Goal: Information Seeking & Learning: Learn about a topic

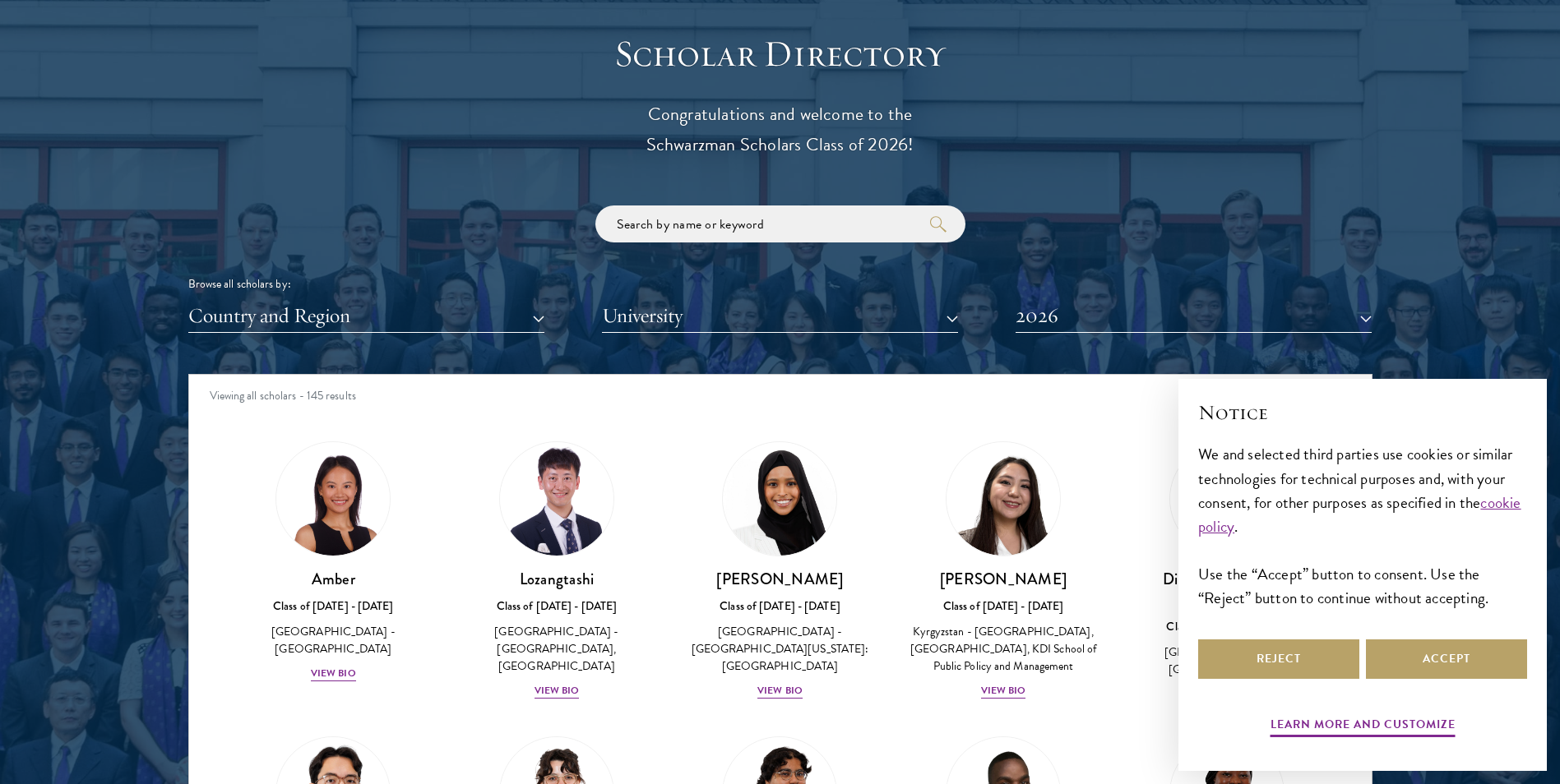
scroll to position [1891, 0]
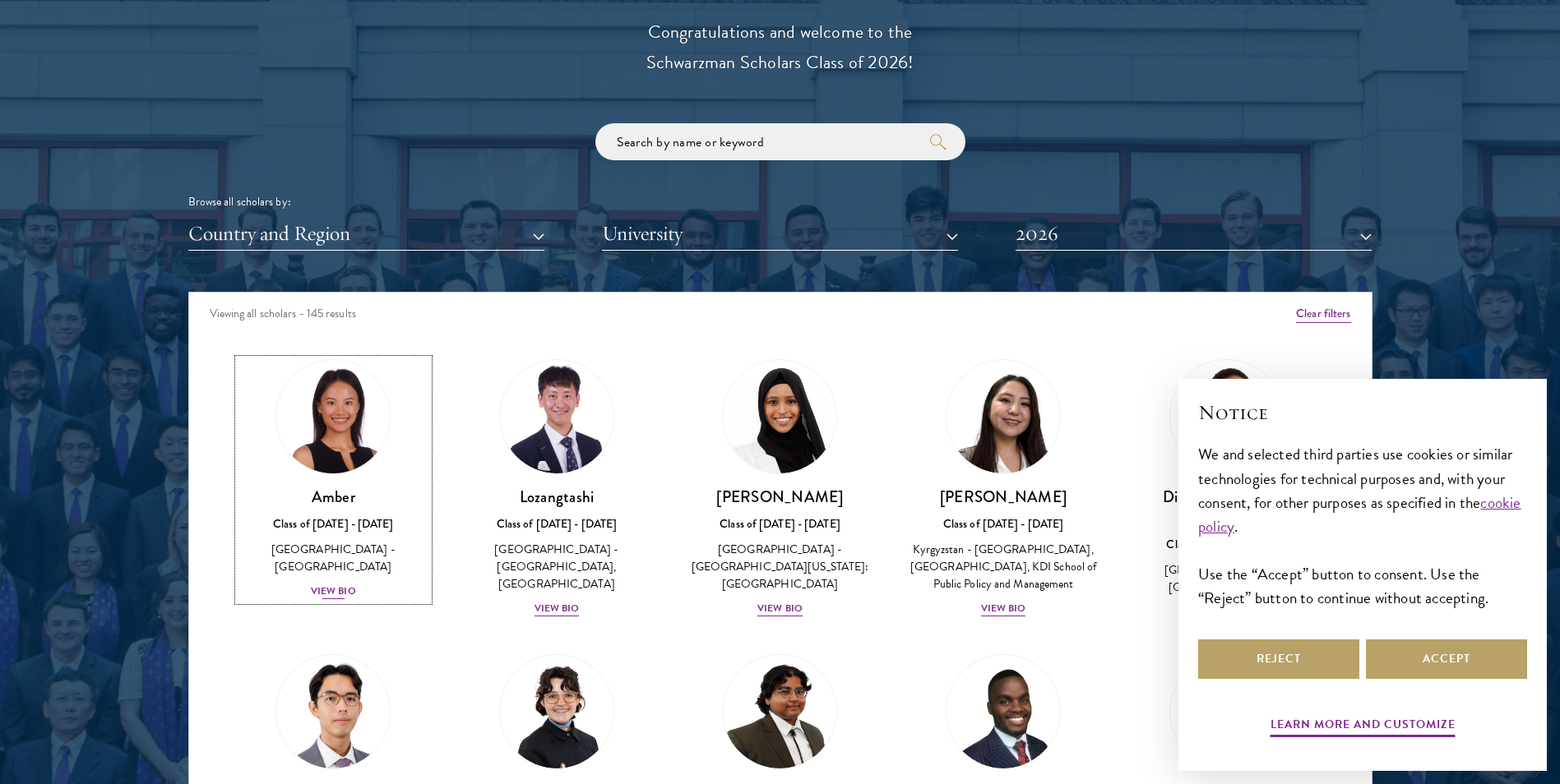
click at [317, 565] on div "Amber Class of [DATE] - [DATE] [GEOGRAPHIC_DATA] - [GEOGRAPHIC_DATA] View Bio" at bounding box center [333, 544] width 191 height 114
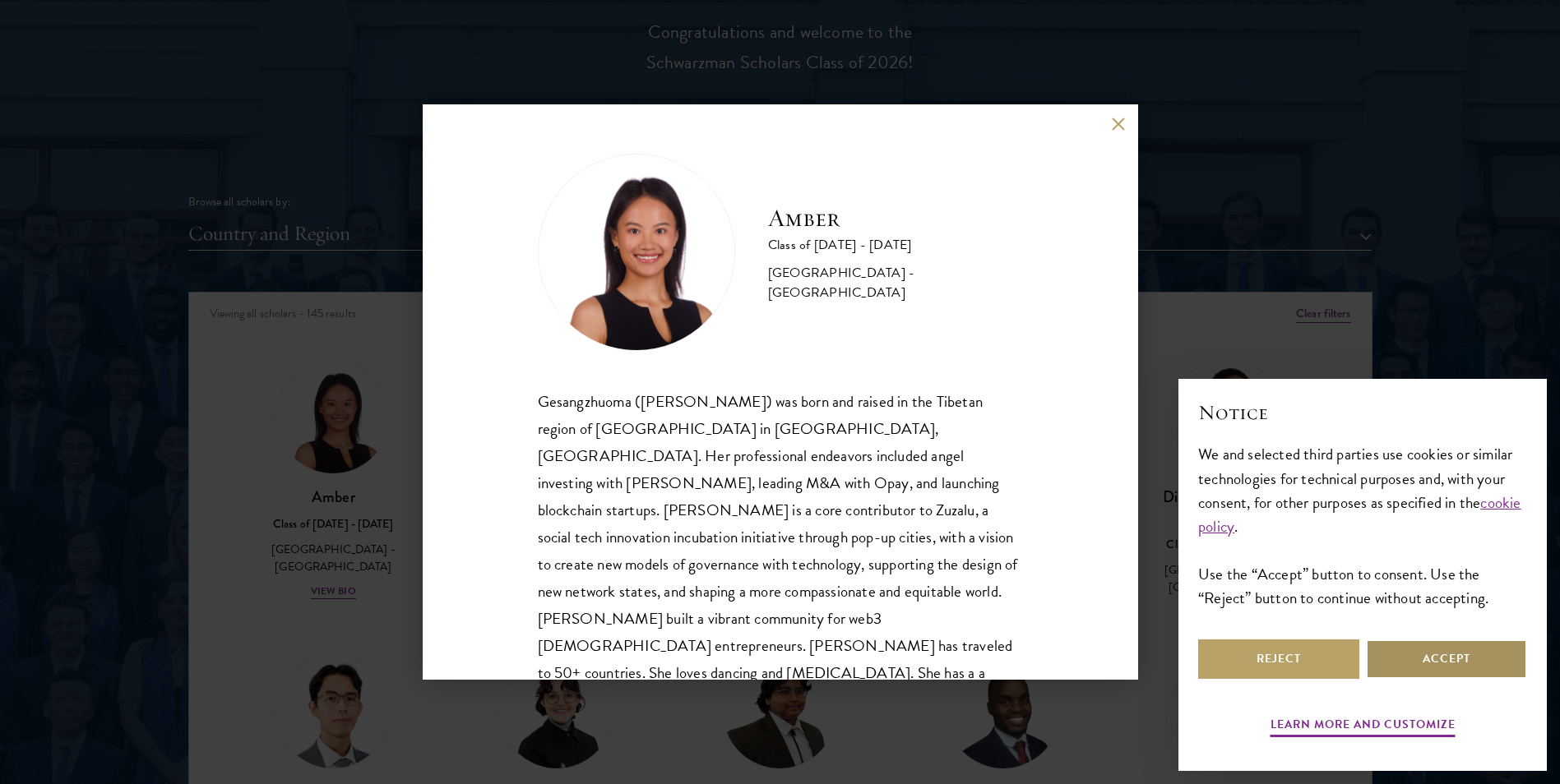
click at [1453, 670] on button "Accept" at bounding box center [1446, 659] width 161 height 40
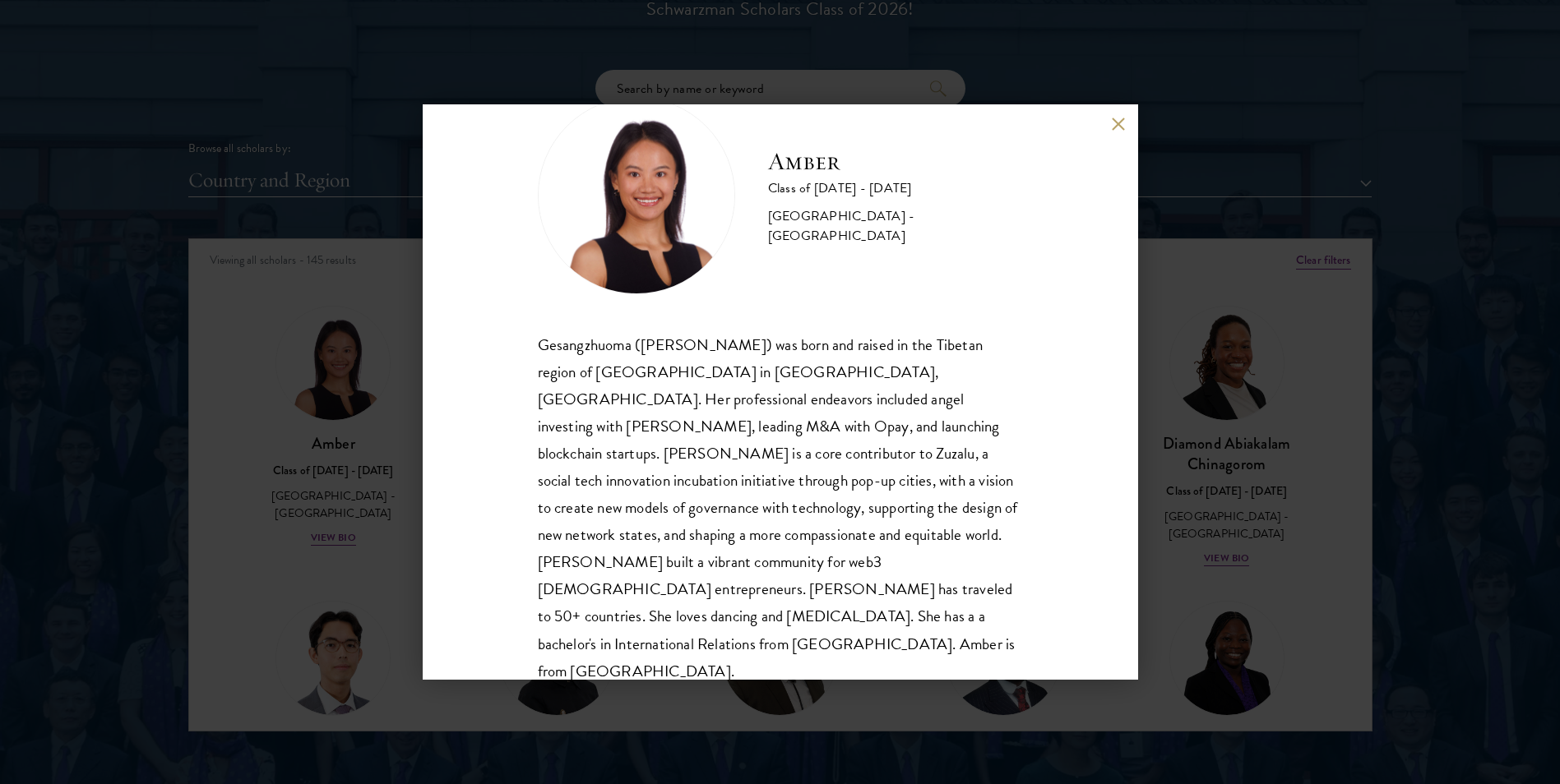
scroll to position [1972, 0]
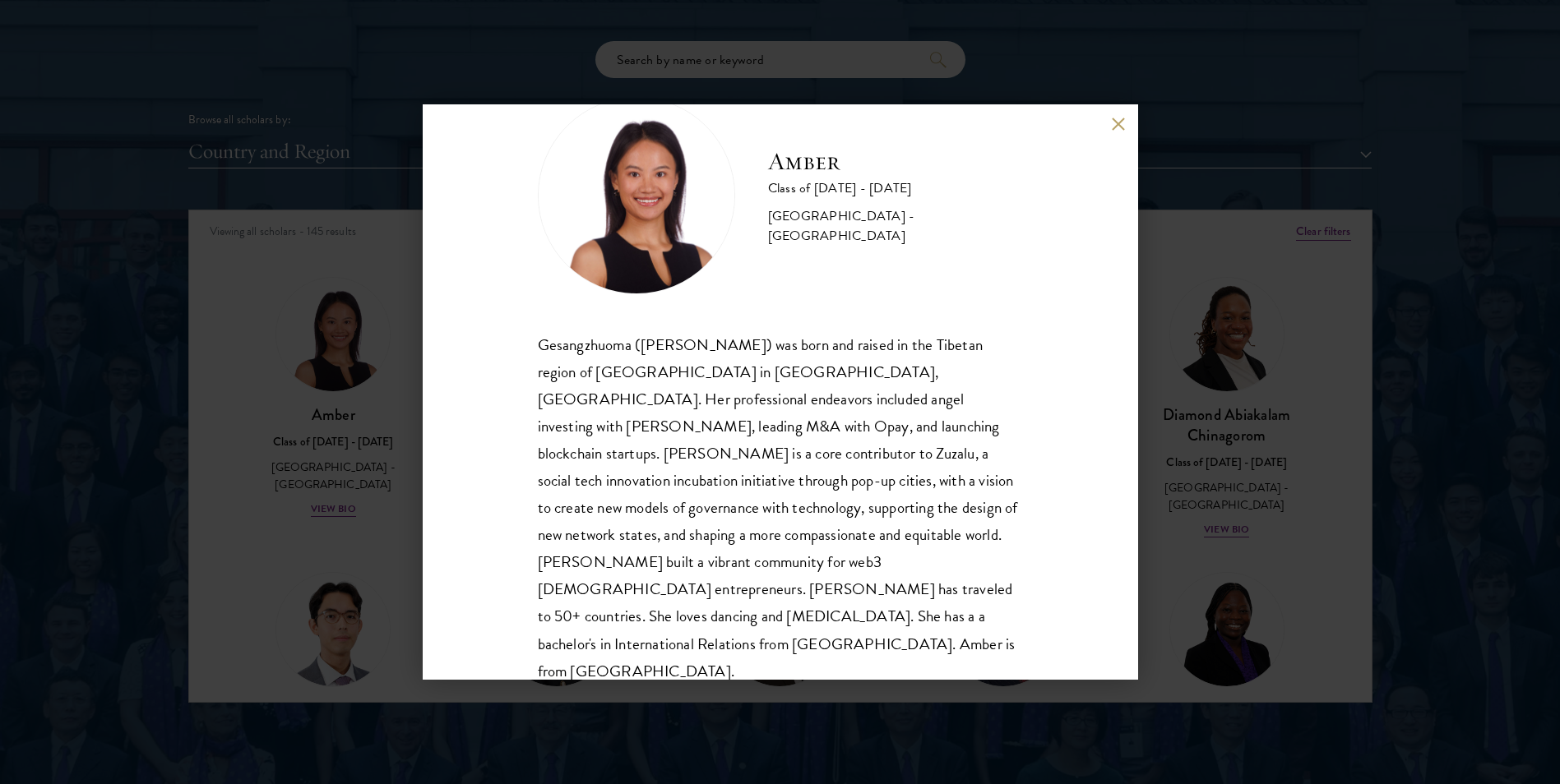
click at [1259, 237] on div "Amber Class of [DATE] - [DATE] [GEOGRAPHIC_DATA] - [GEOGRAPHIC_DATA] Gesangzhuo…" at bounding box center [780, 392] width 1560 height 784
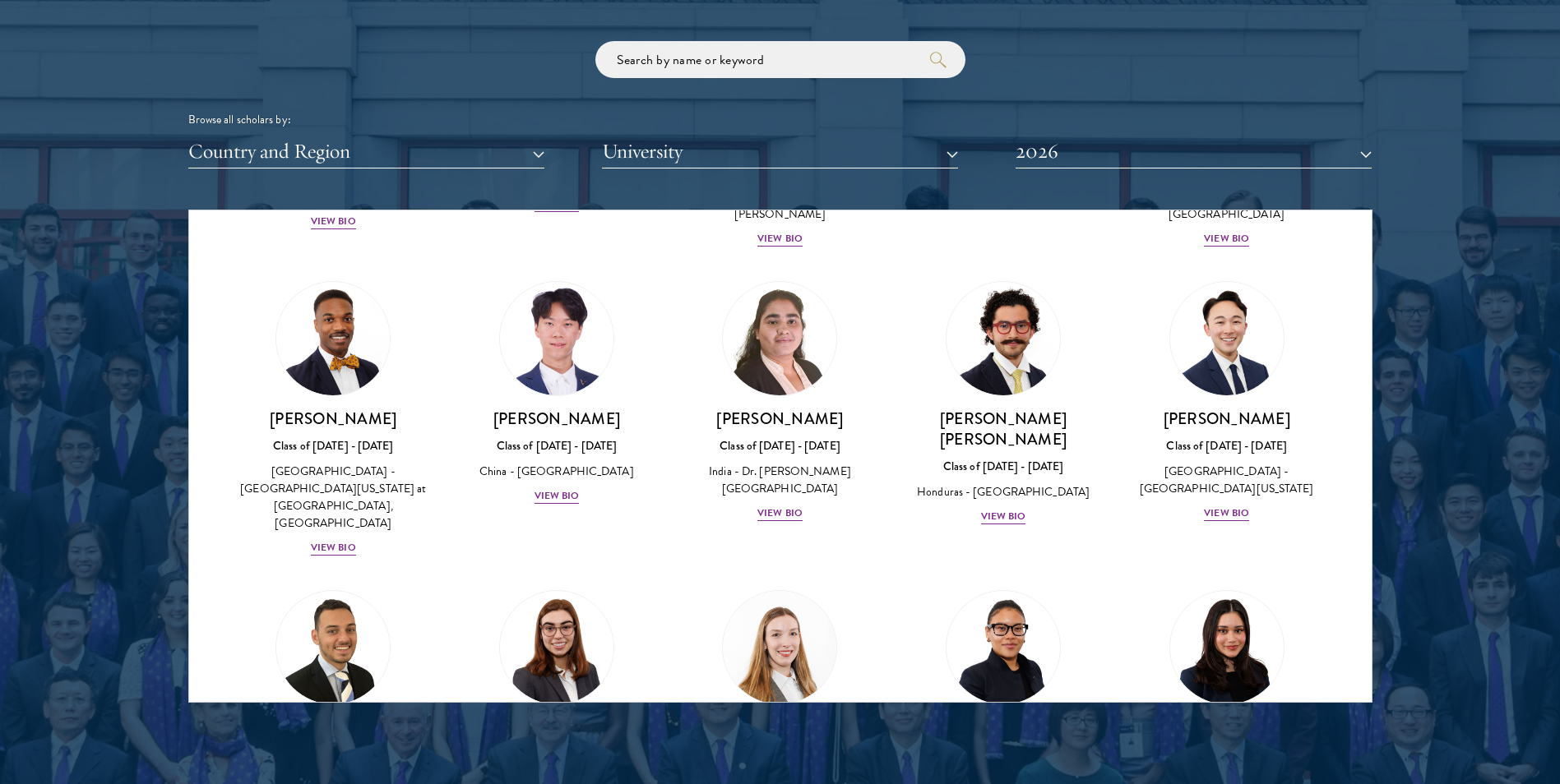
scroll to position [3781, 0]
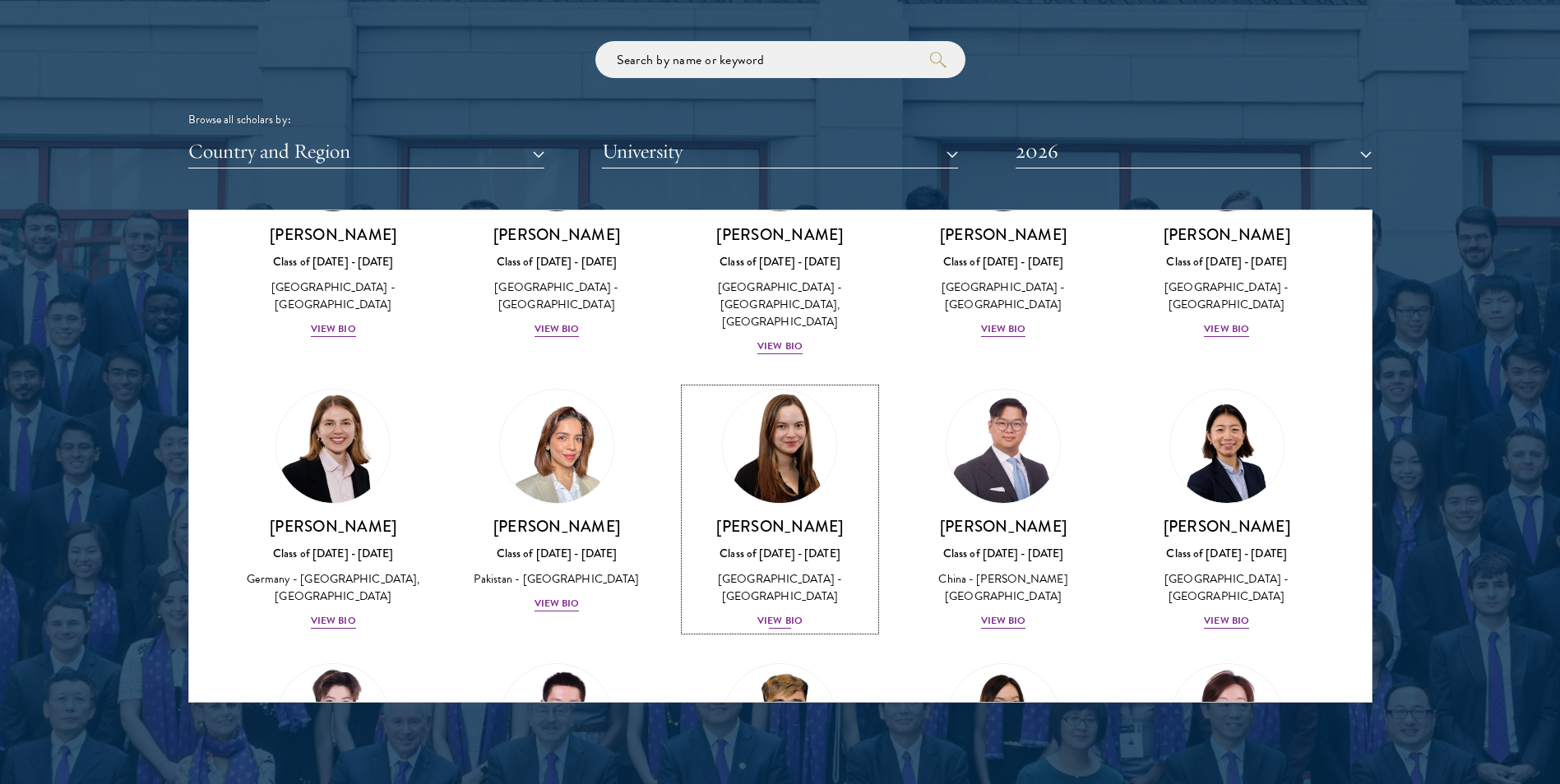
click at [785, 384] on img at bounding box center [780, 446] width 125 height 125
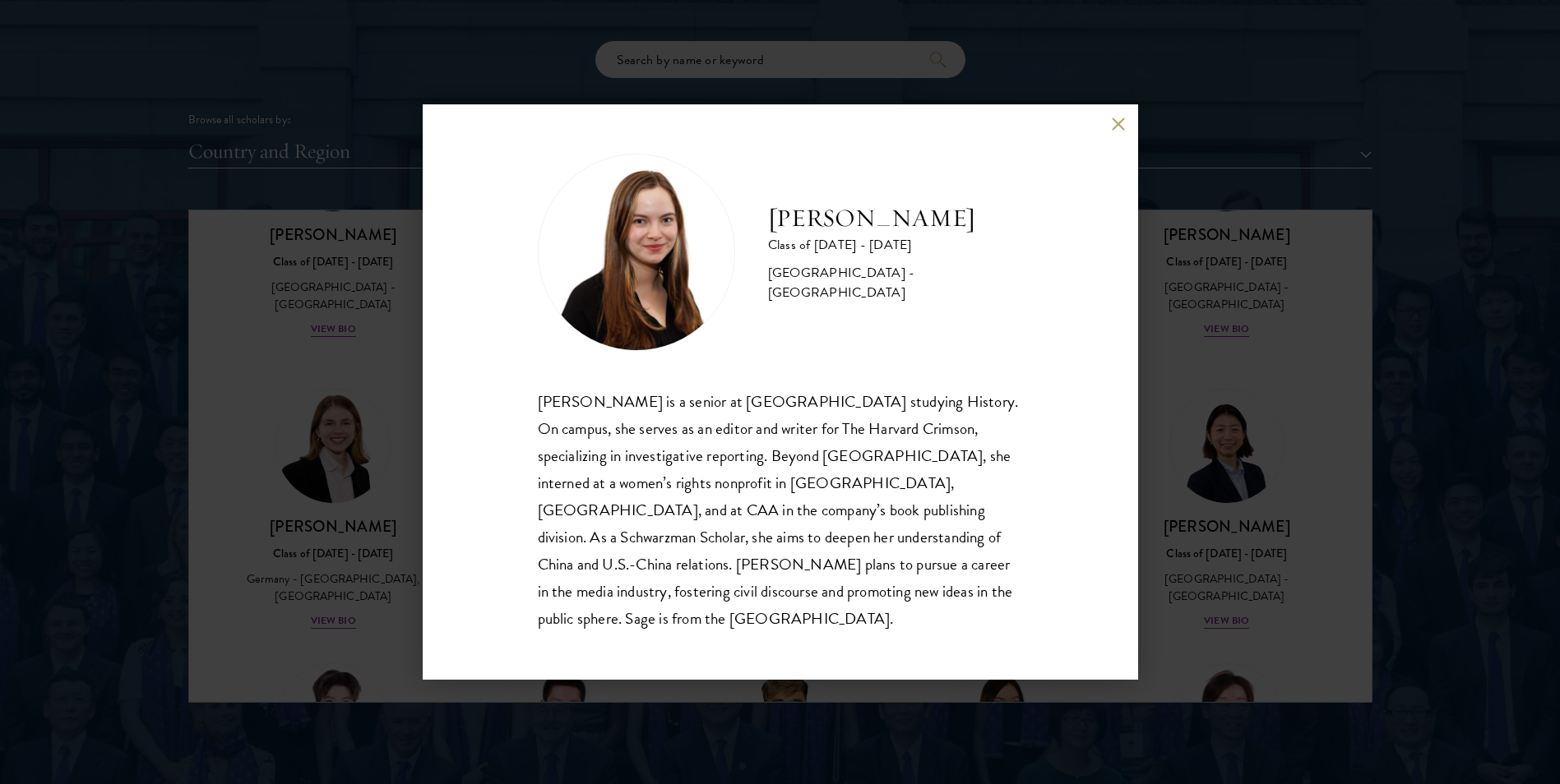
click at [1221, 292] on div "[PERSON_NAME] Class of [DATE] - [DATE] [GEOGRAPHIC_DATA] - [GEOGRAPHIC_DATA] [P…" at bounding box center [780, 392] width 1560 height 784
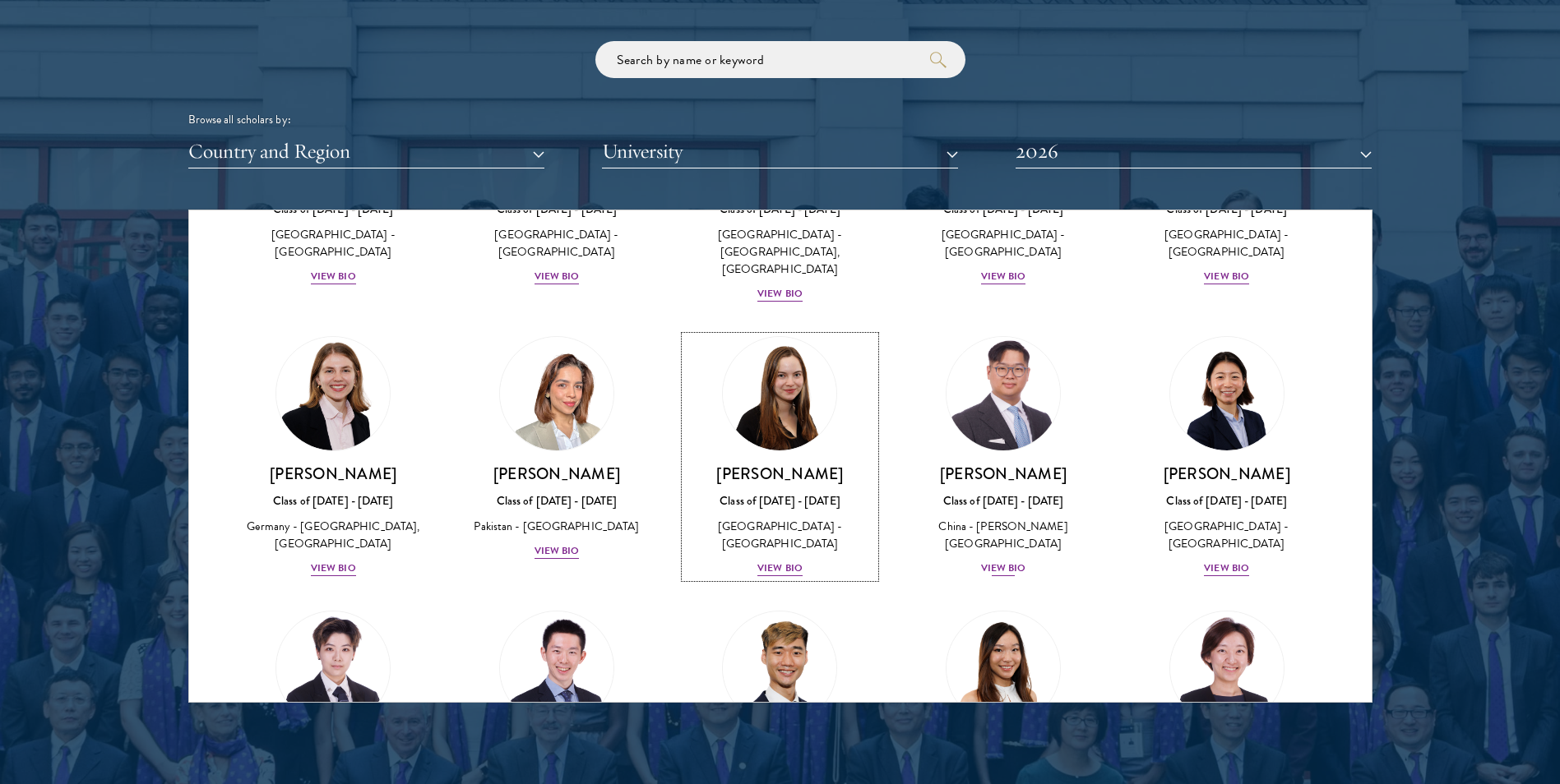
scroll to position [3916, 0]
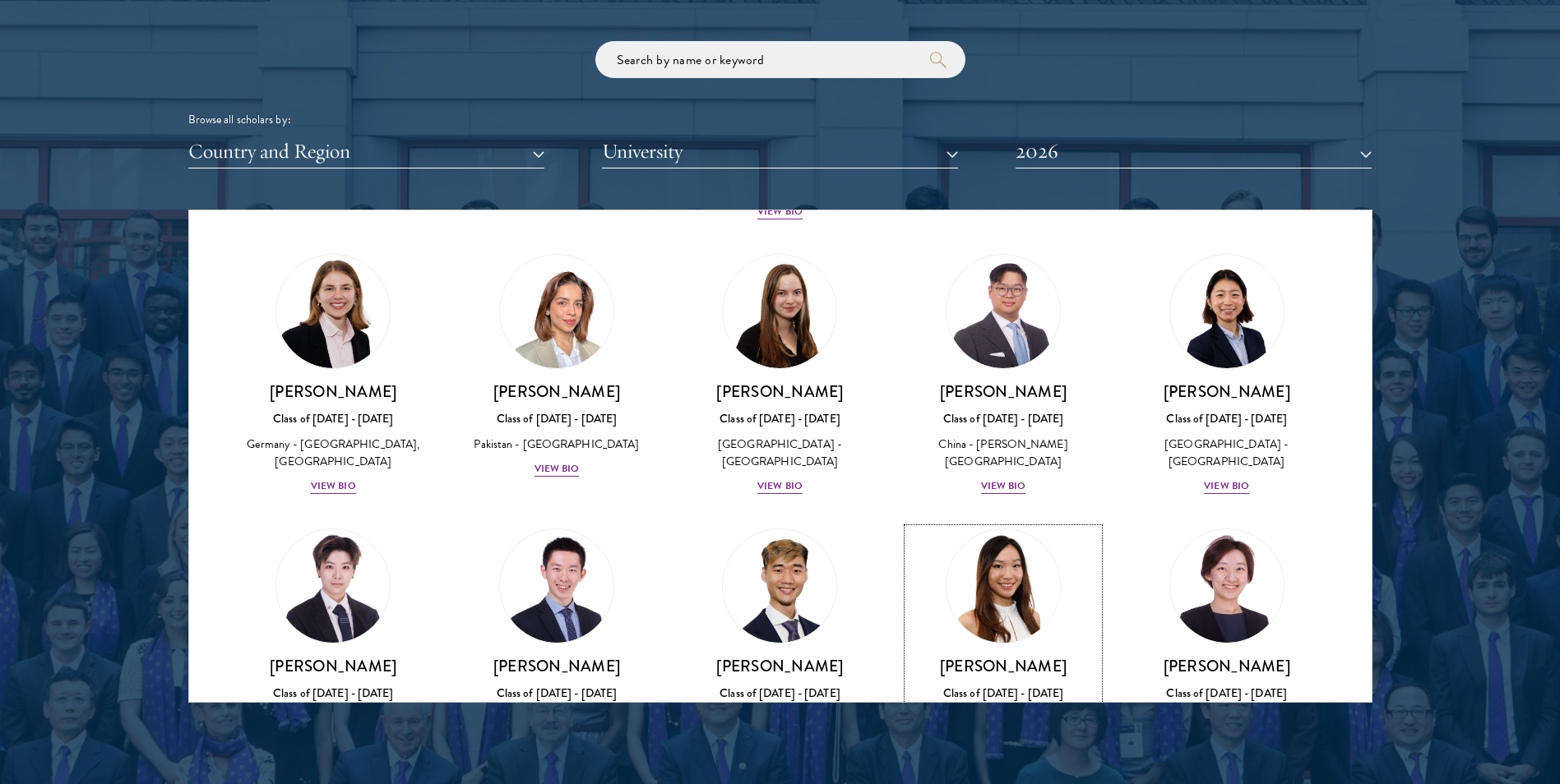
click at [980, 524] on img at bounding box center [1003, 586] width 125 height 125
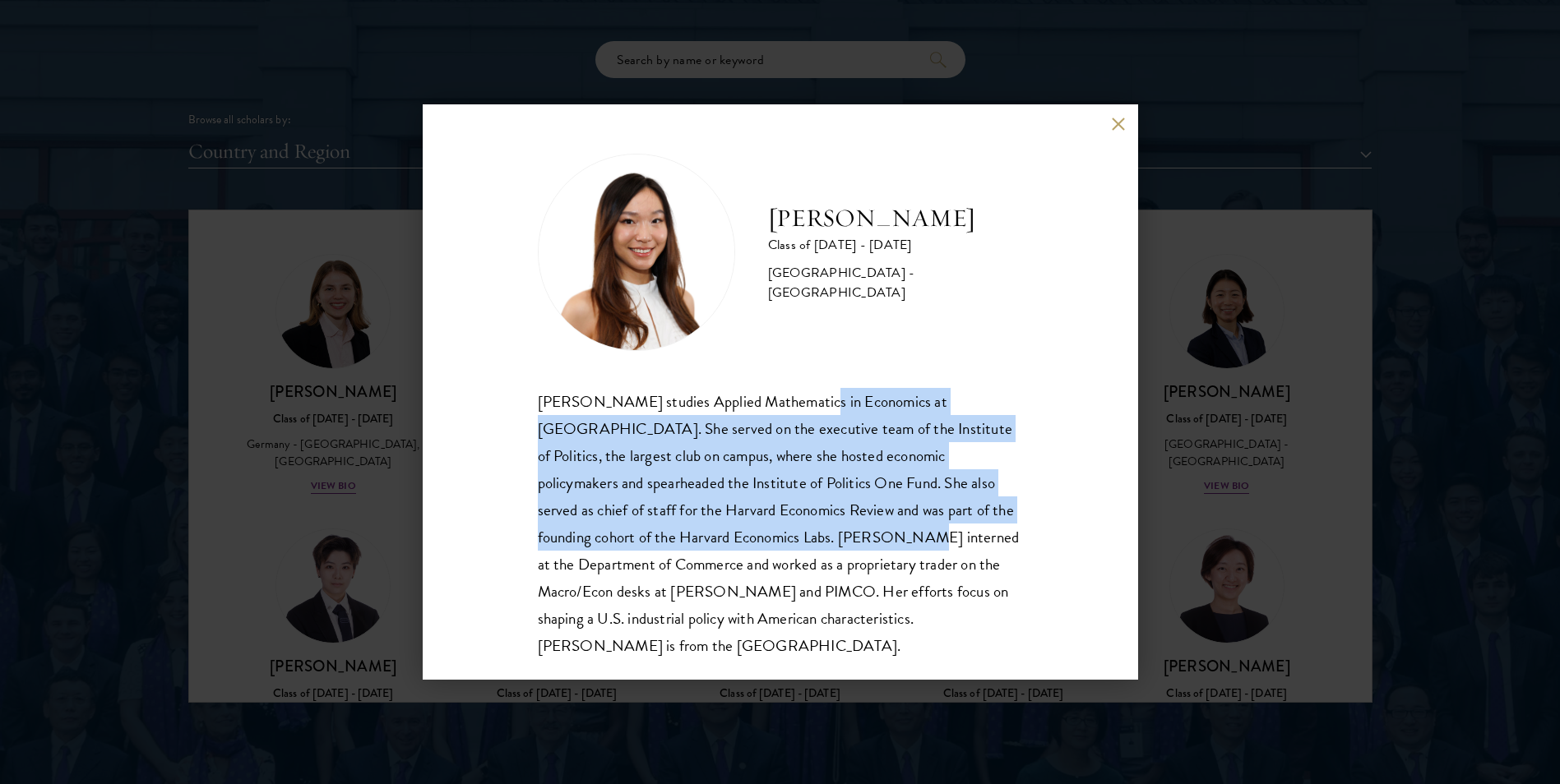
drag, startPoint x: 801, startPoint y: 404, endPoint x: 833, endPoint y: 551, distance: 150.4
click at [833, 551] on div "[PERSON_NAME] studies Applied Mathematics in Economics at [GEOGRAPHIC_DATA]. Sh…" at bounding box center [781, 523] width 485 height 272
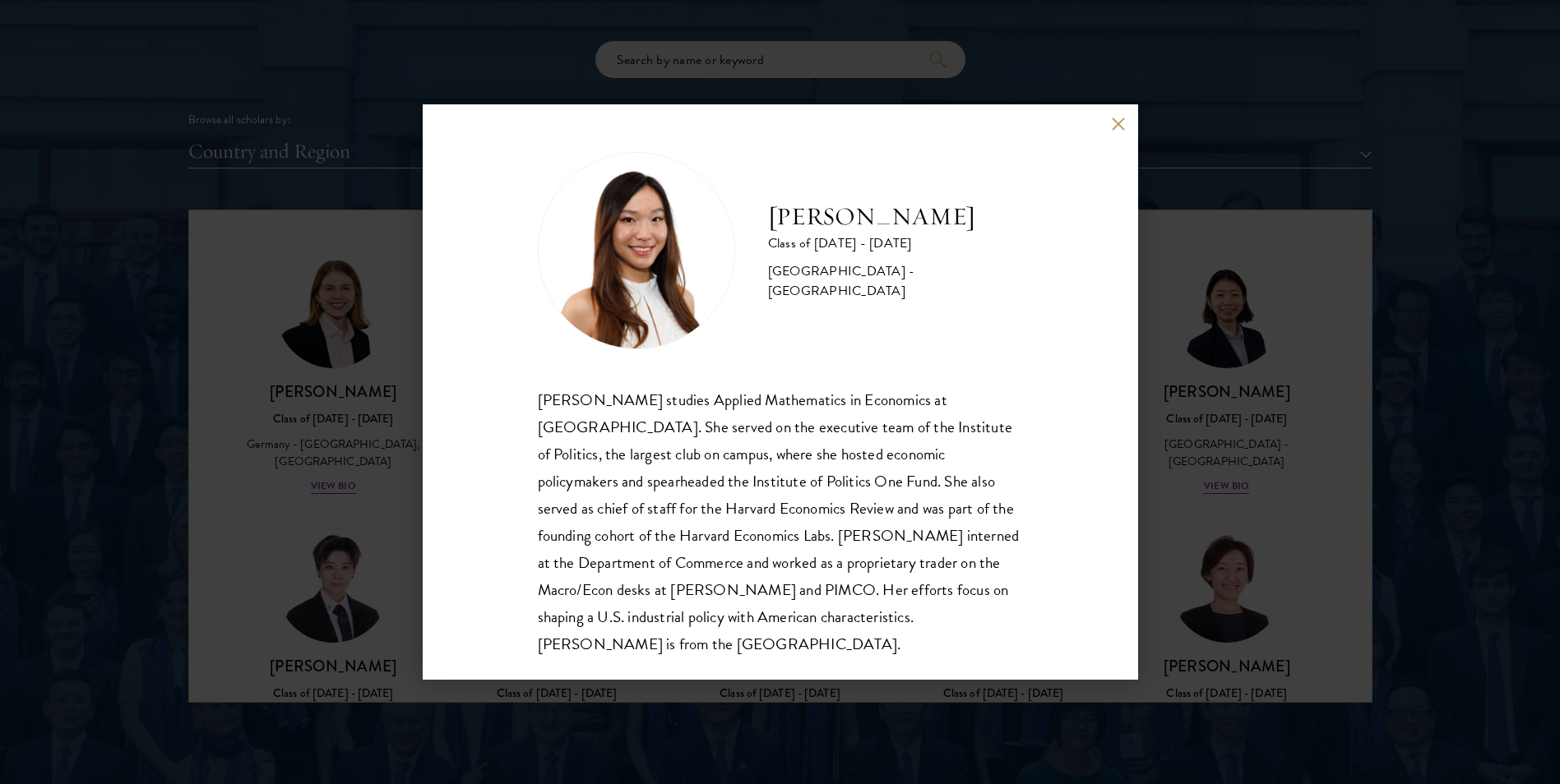
click at [1342, 438] on div "[PERSON_NAME] Class of [DATE] - [DATE] [GEOGRAPHIC_DATA] - [GEOGRAPHIC_DATA] [P…" at bounding box center [780, 392] width 1560 height 784
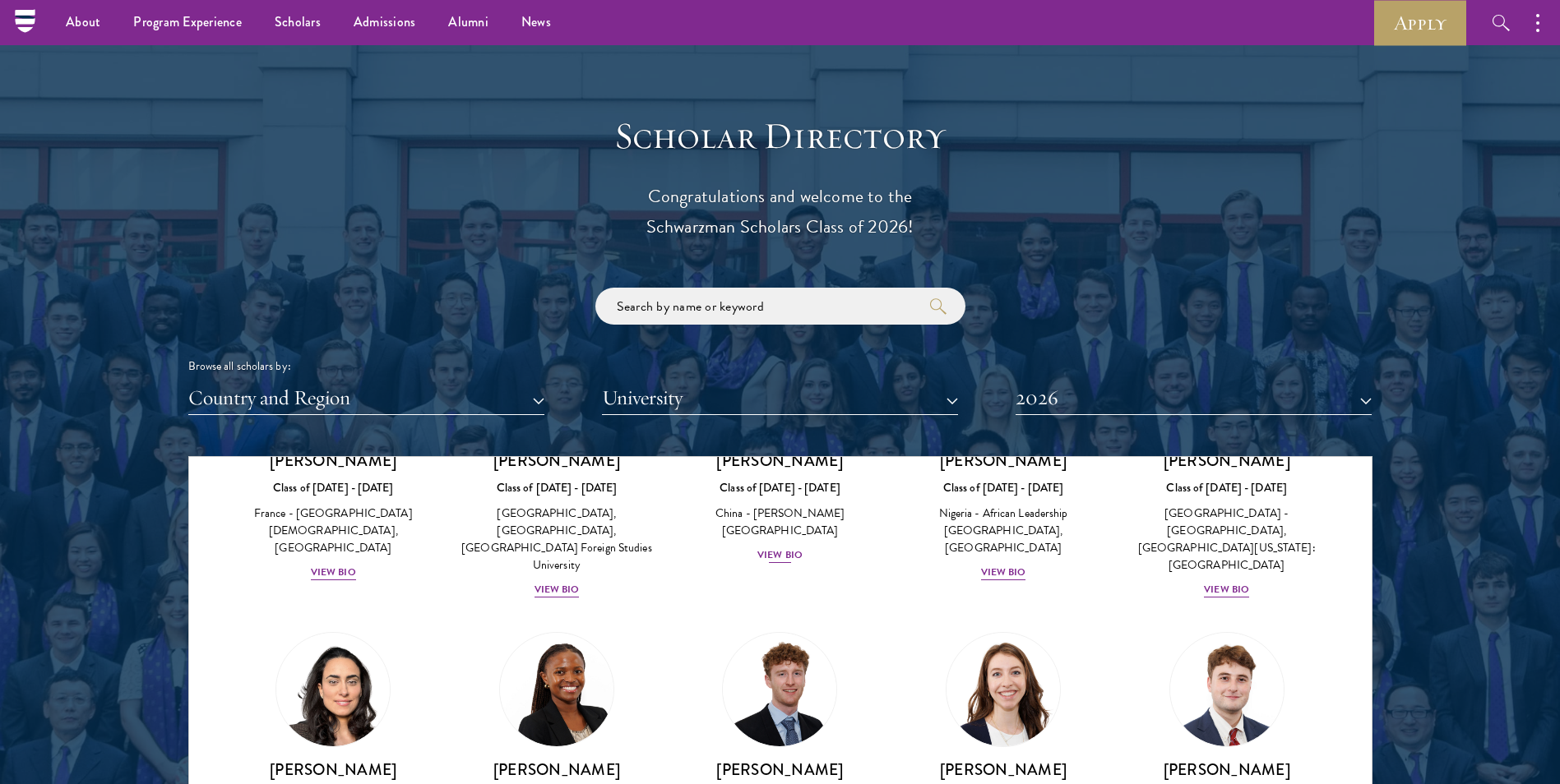
scroll to position [4774, 0]
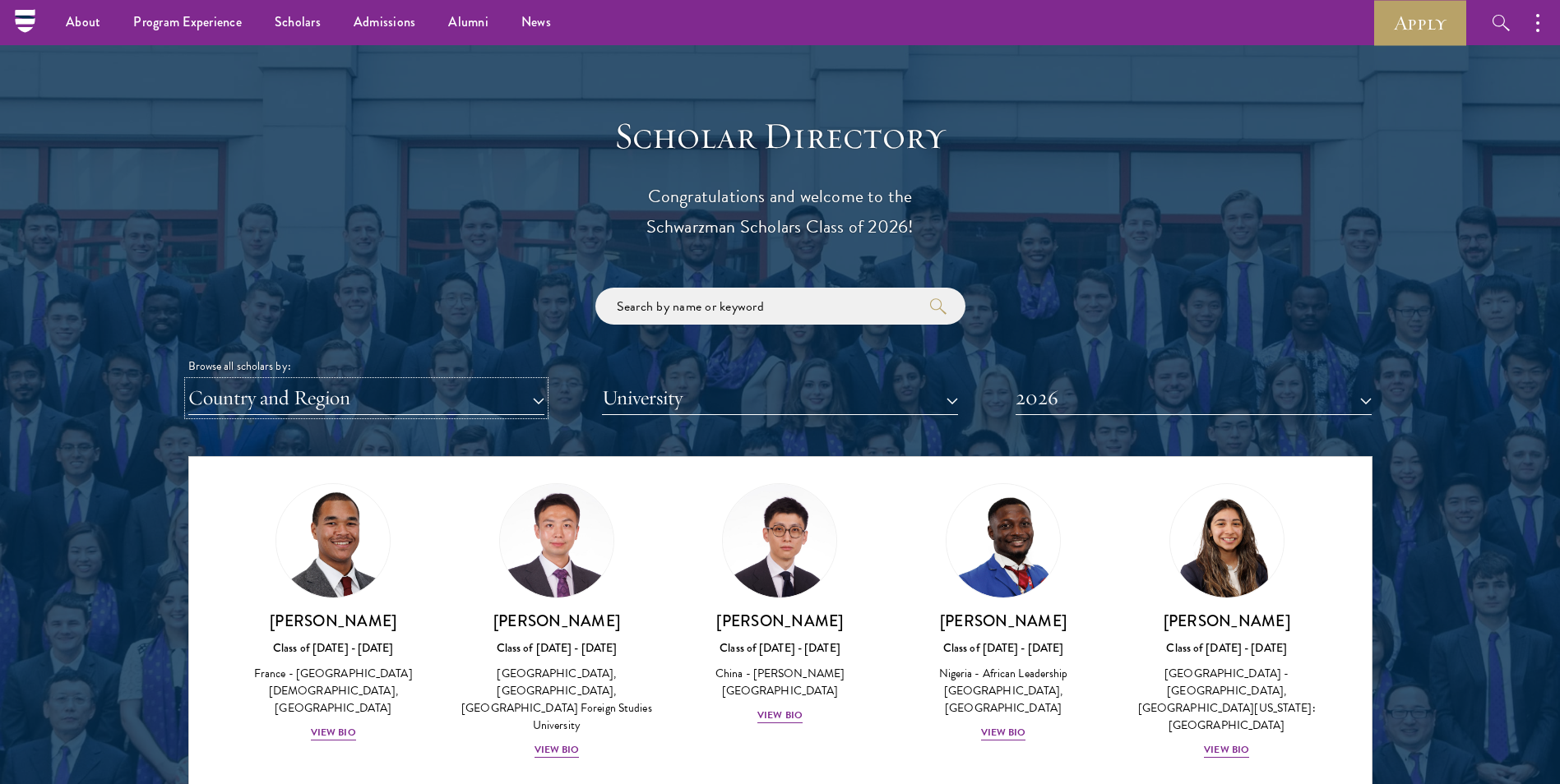
click at [466, 387] on button "Country and Region" at bounding box center [366, 398] width 356 height 33
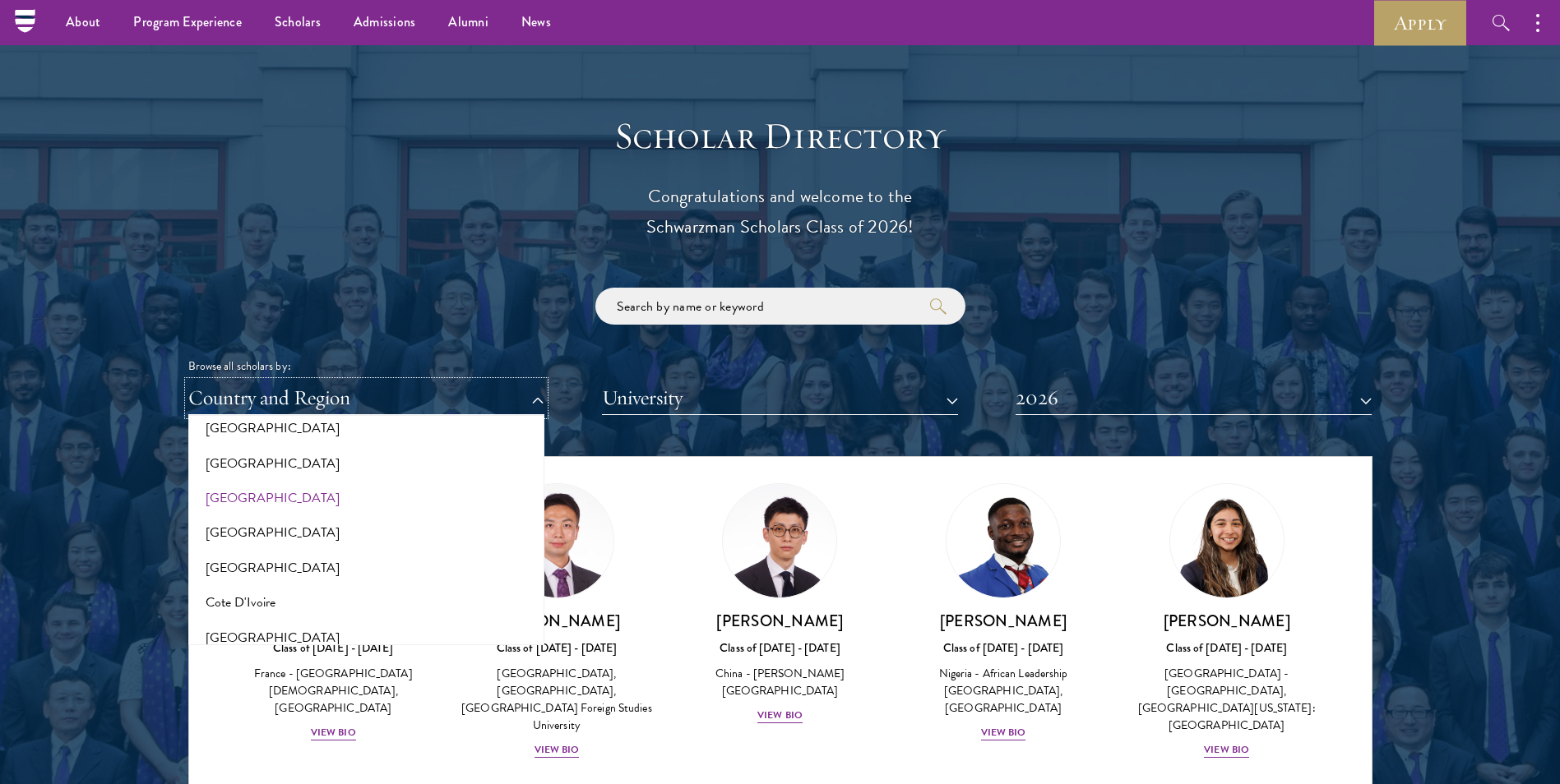
scroll to position [576, 0]
click at [292, 538] on button "[GEOGRAPHIC_DATA]" at bounding box center [367, 531] width 346 height 34
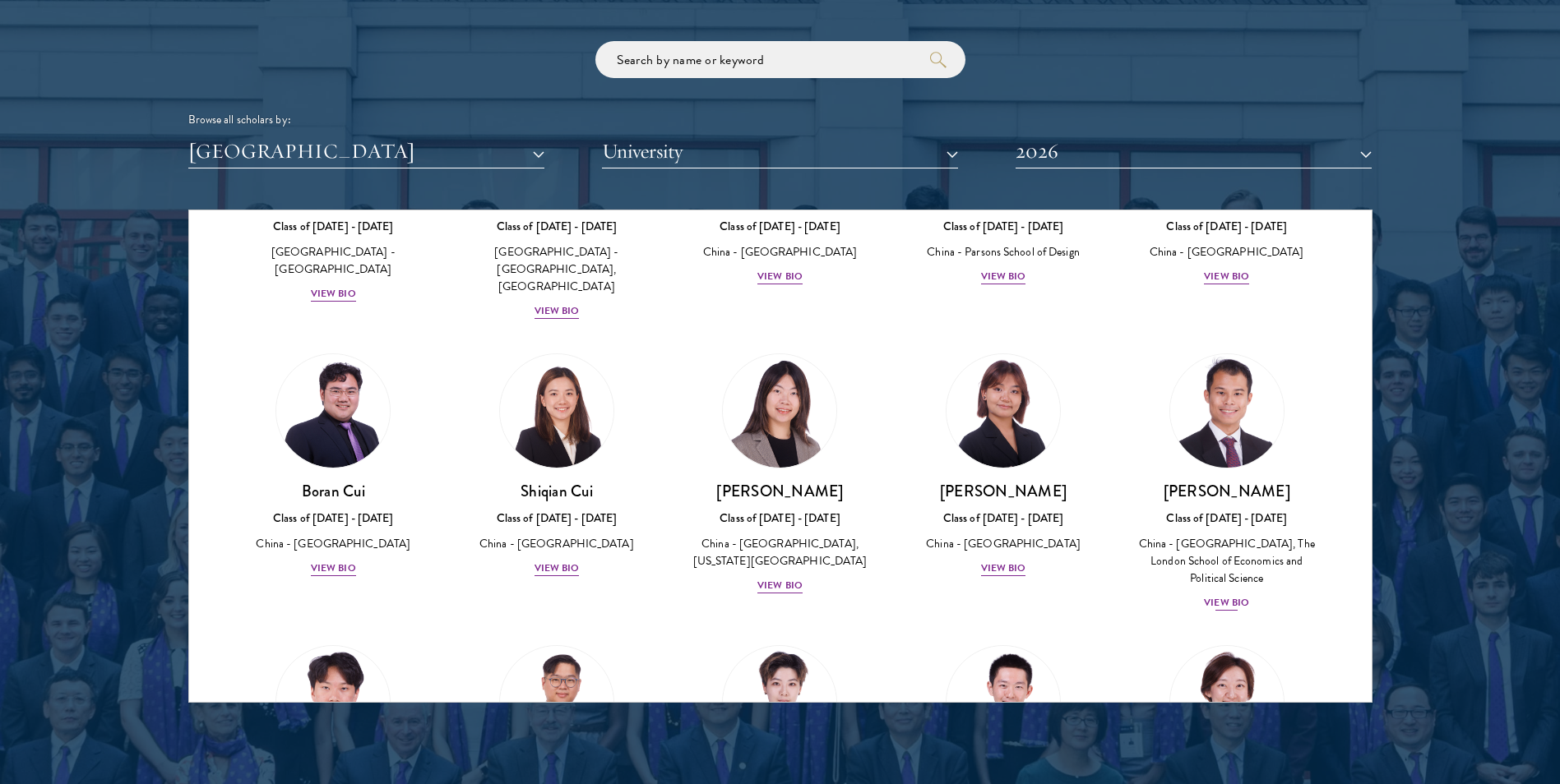
scroll to position [95, 0]
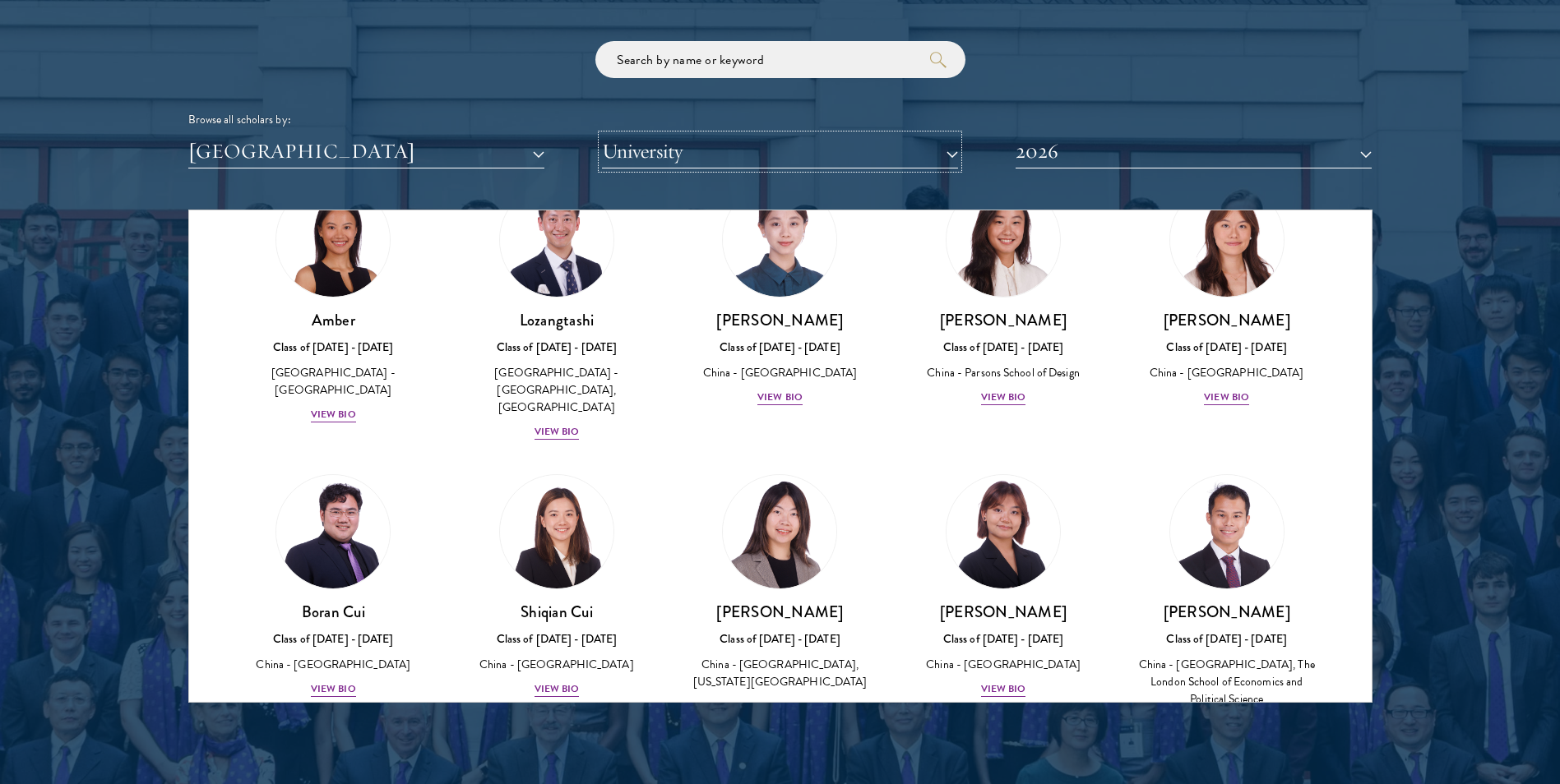
click at [759, 138] on button "University" at bounding box center [780, 151] width 356 height 33
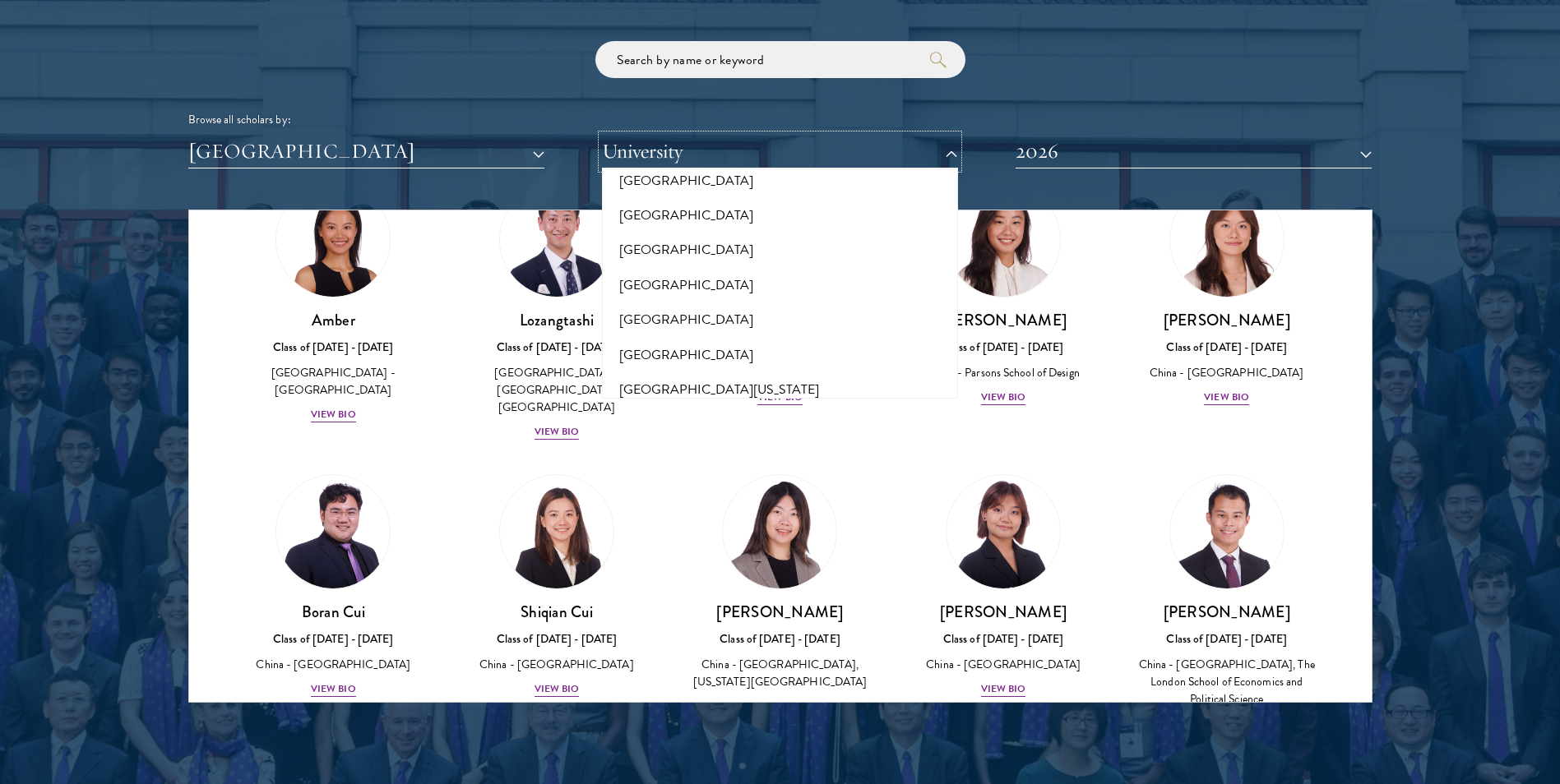
scroll to position [14206, 0]
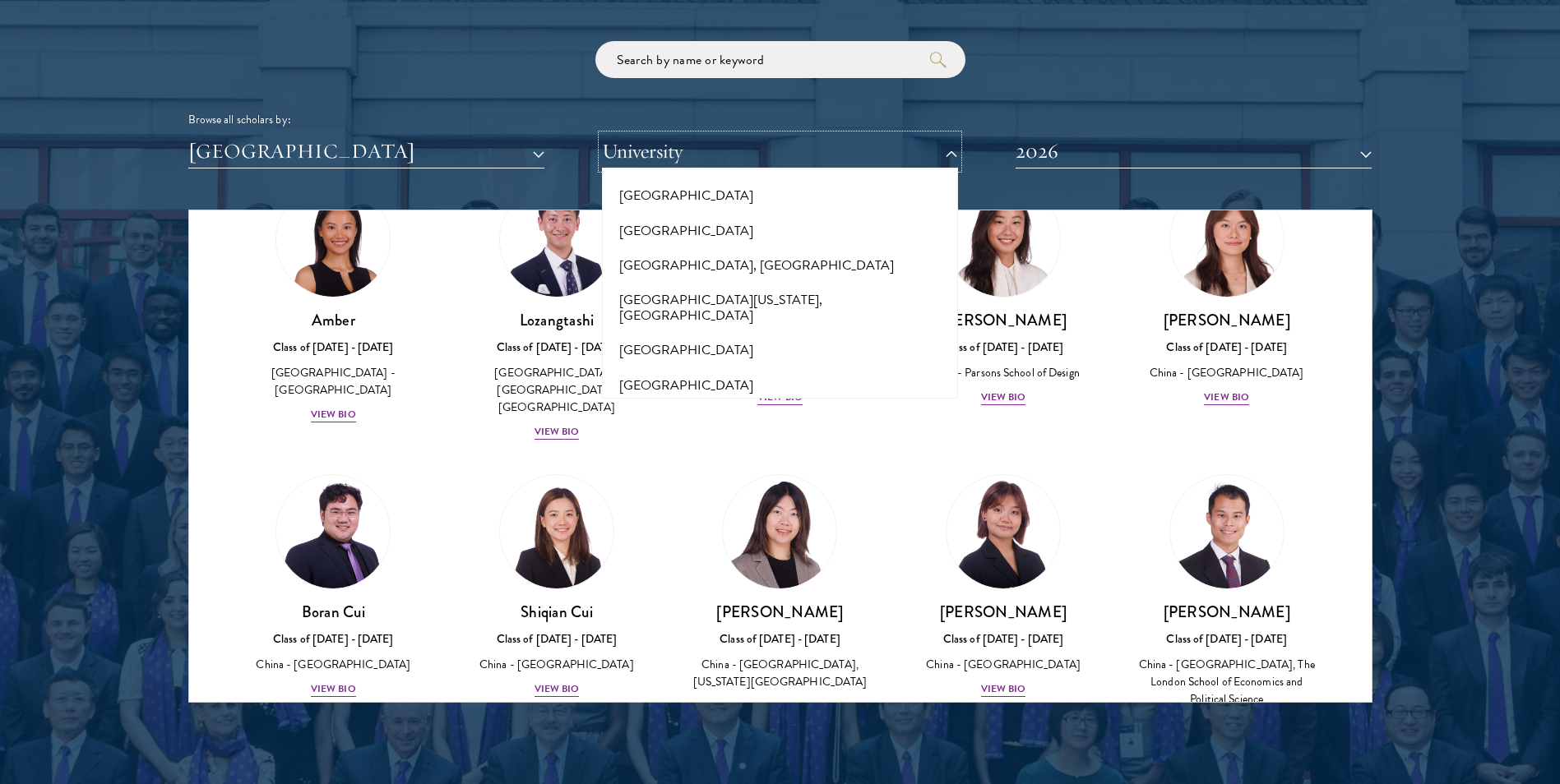
click at [775, 149] on button "University" at bounding box center [780, 151] width 356 height 33
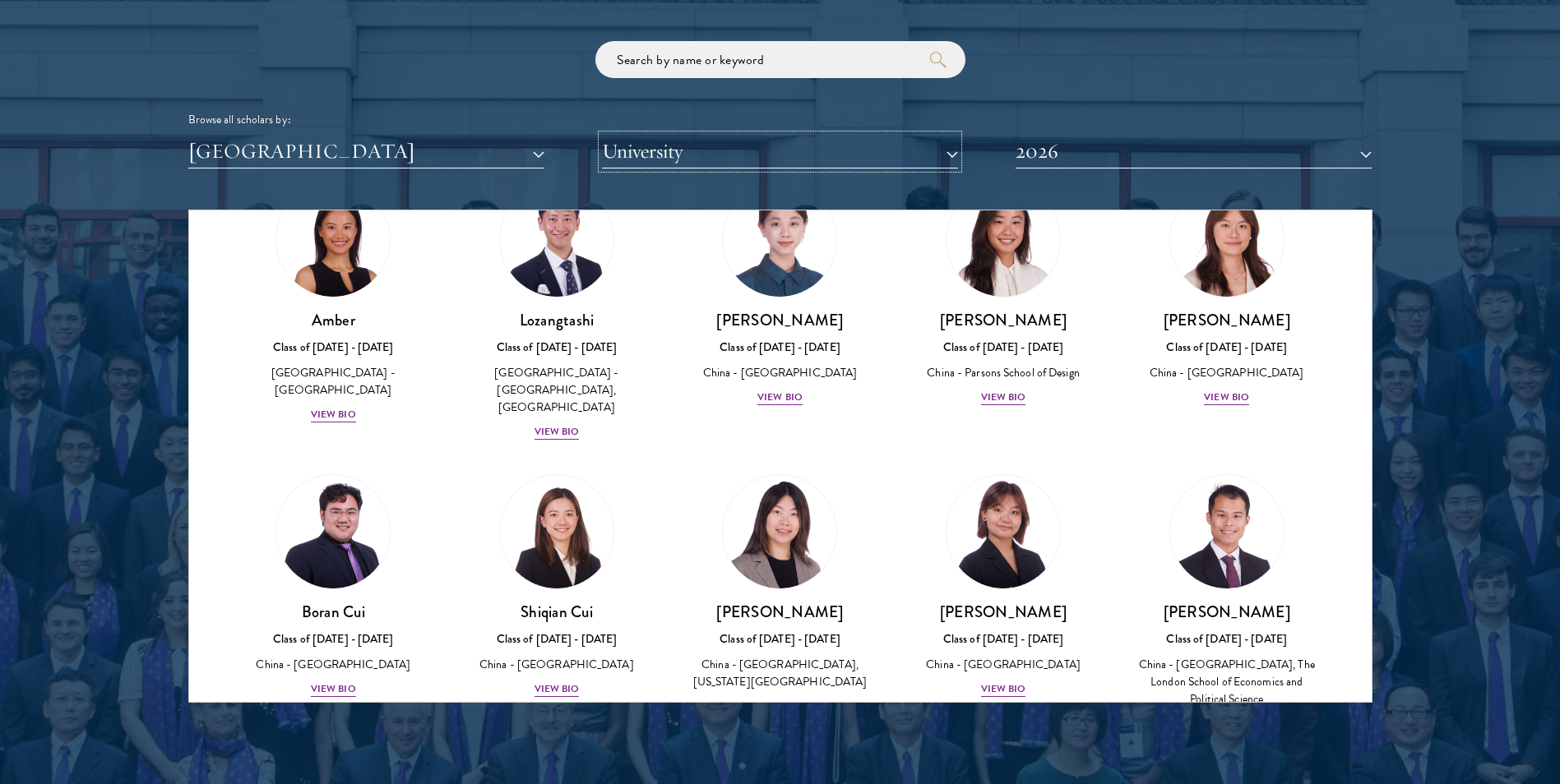
click at [775, 149] on button "University" at bounding box center [780, 151] width 356 height 33
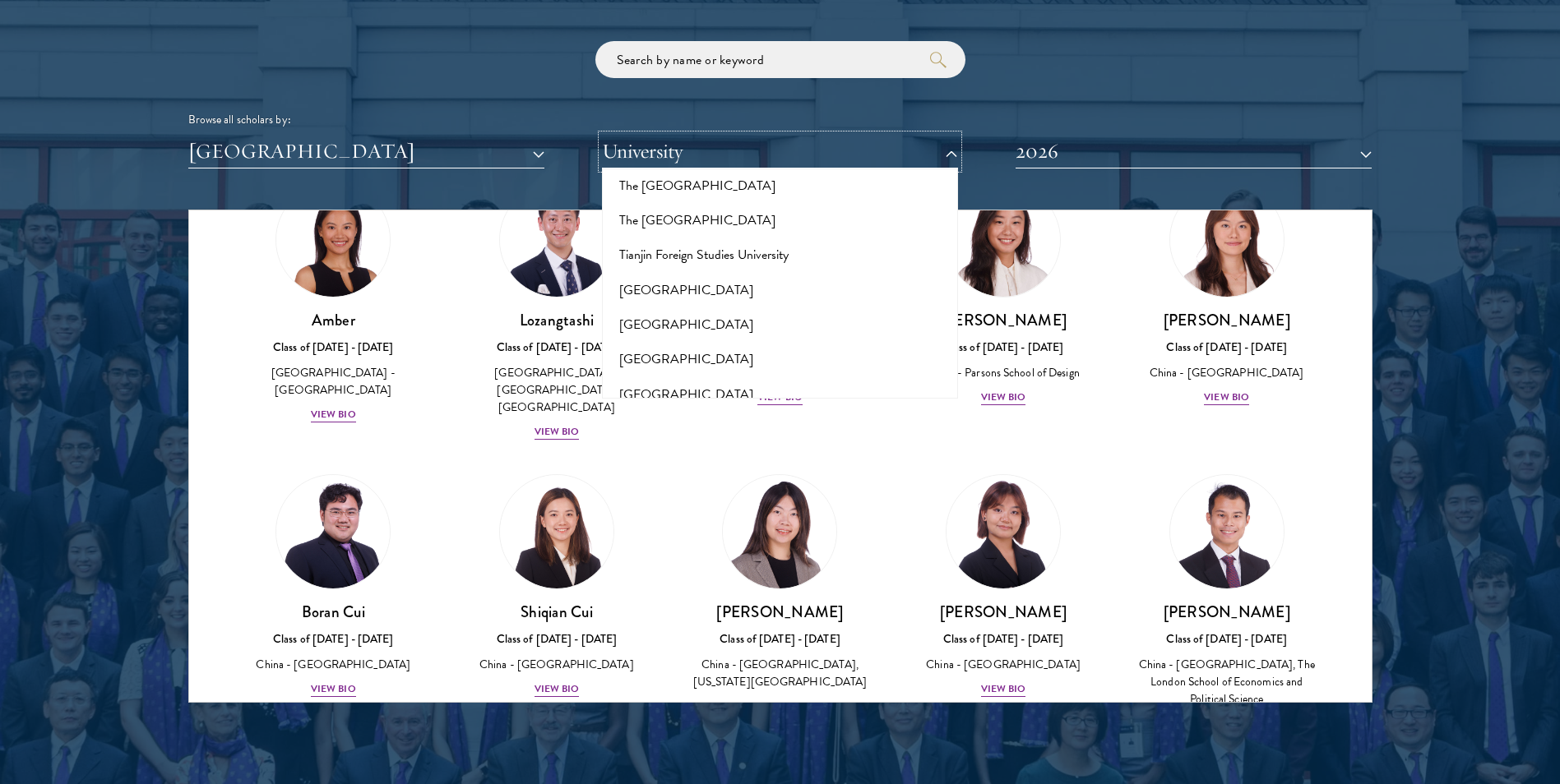
scroll to position [10425, 0]
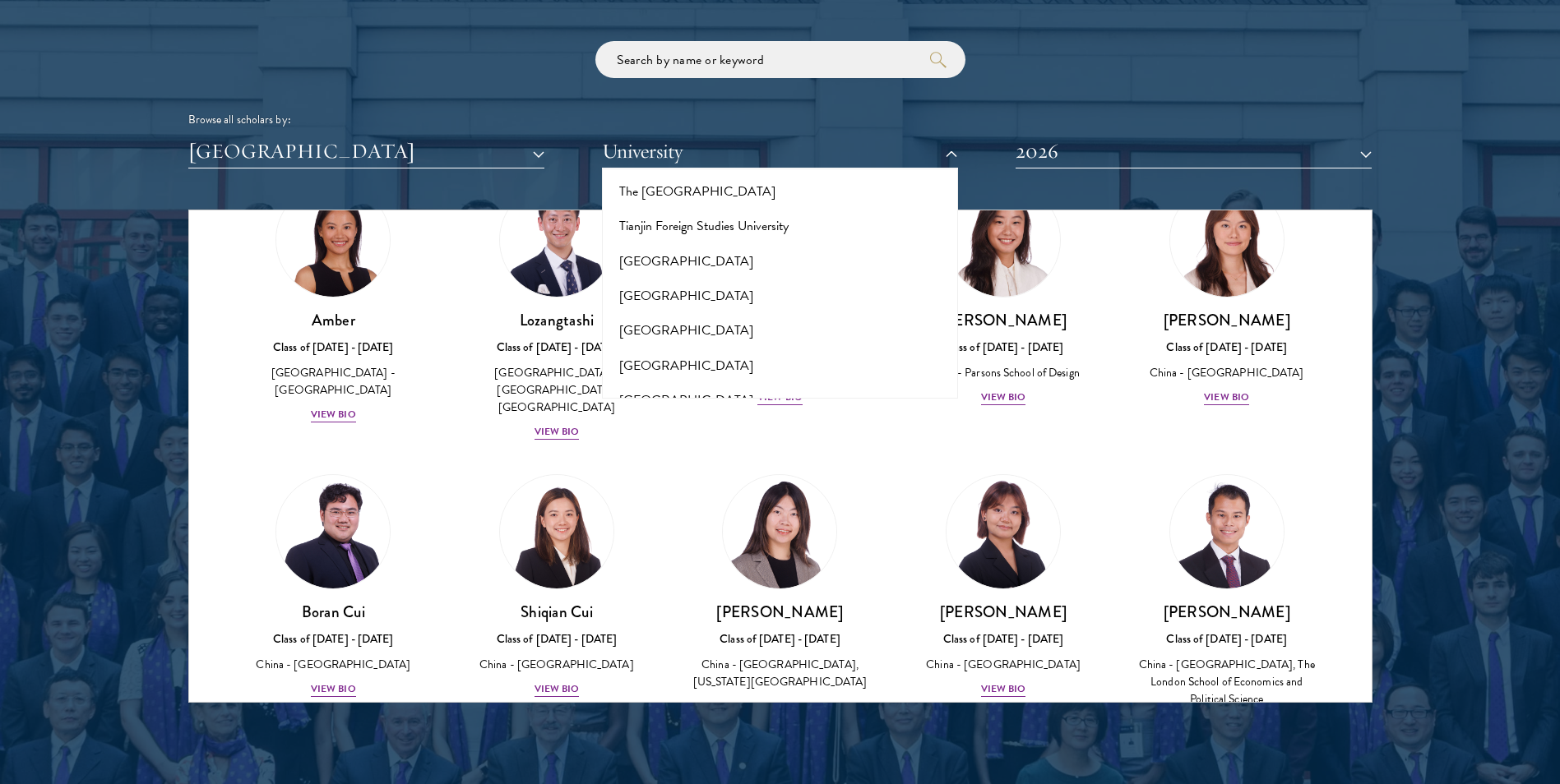
click at [684, 453] on button "[GEOGRAPHIC_DATA]" at bounding box center [780, 469] width 346 height 34
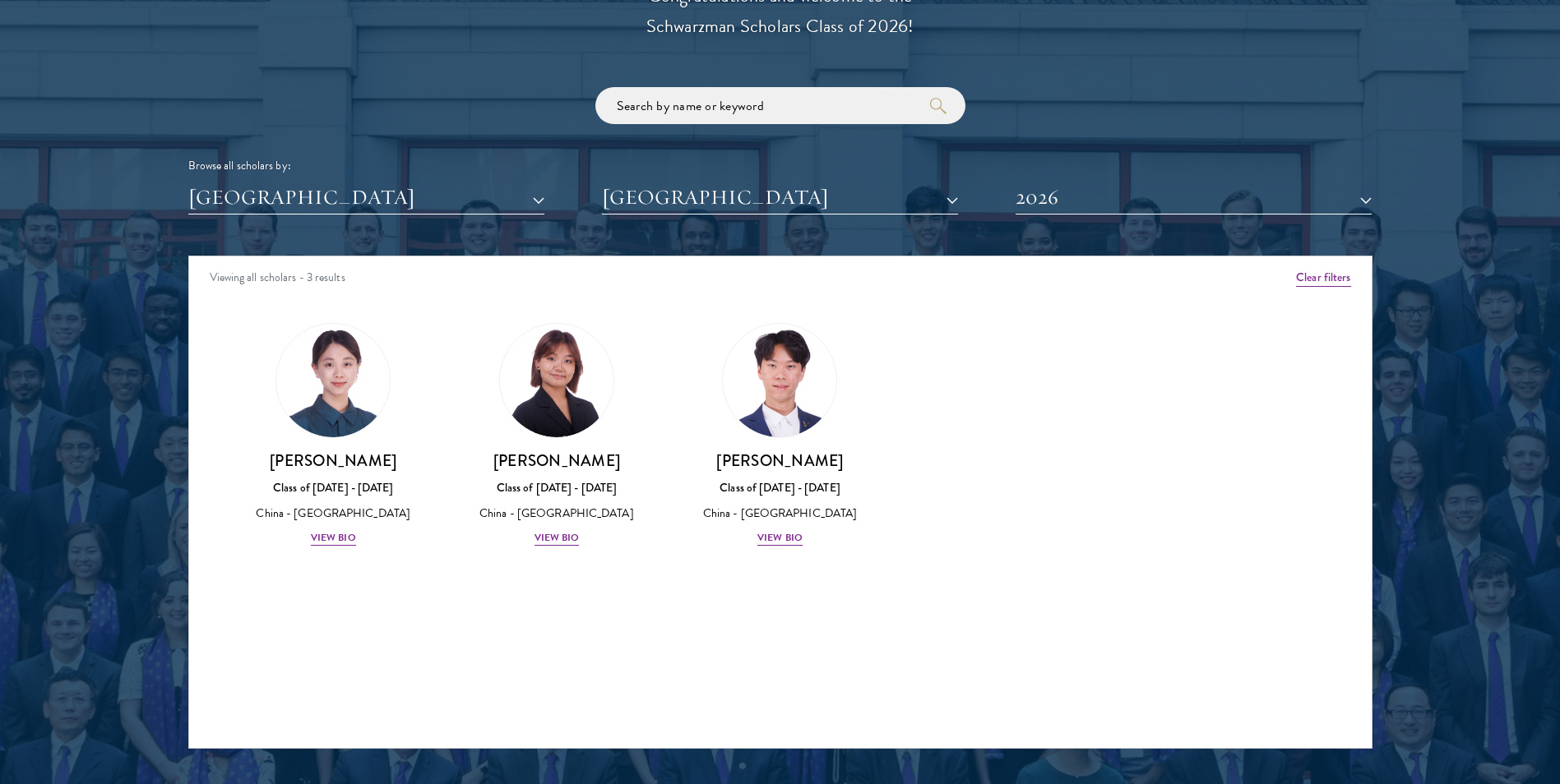
scroll to position [1891, 0]
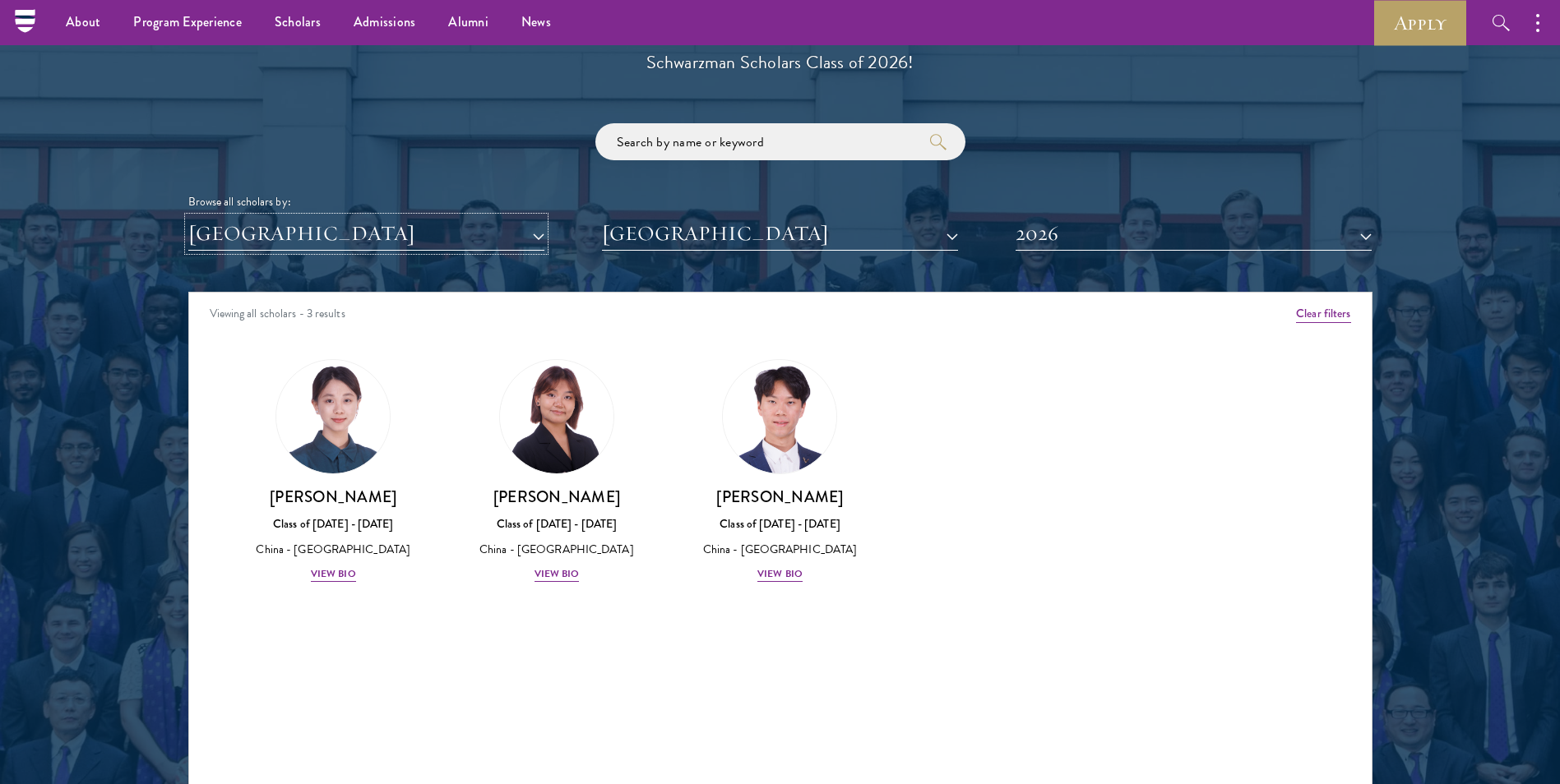
click at [415, 250] on button "[GEOGRAPHIC_DATA]" at bounding box center [366, 234] width 356 height 33
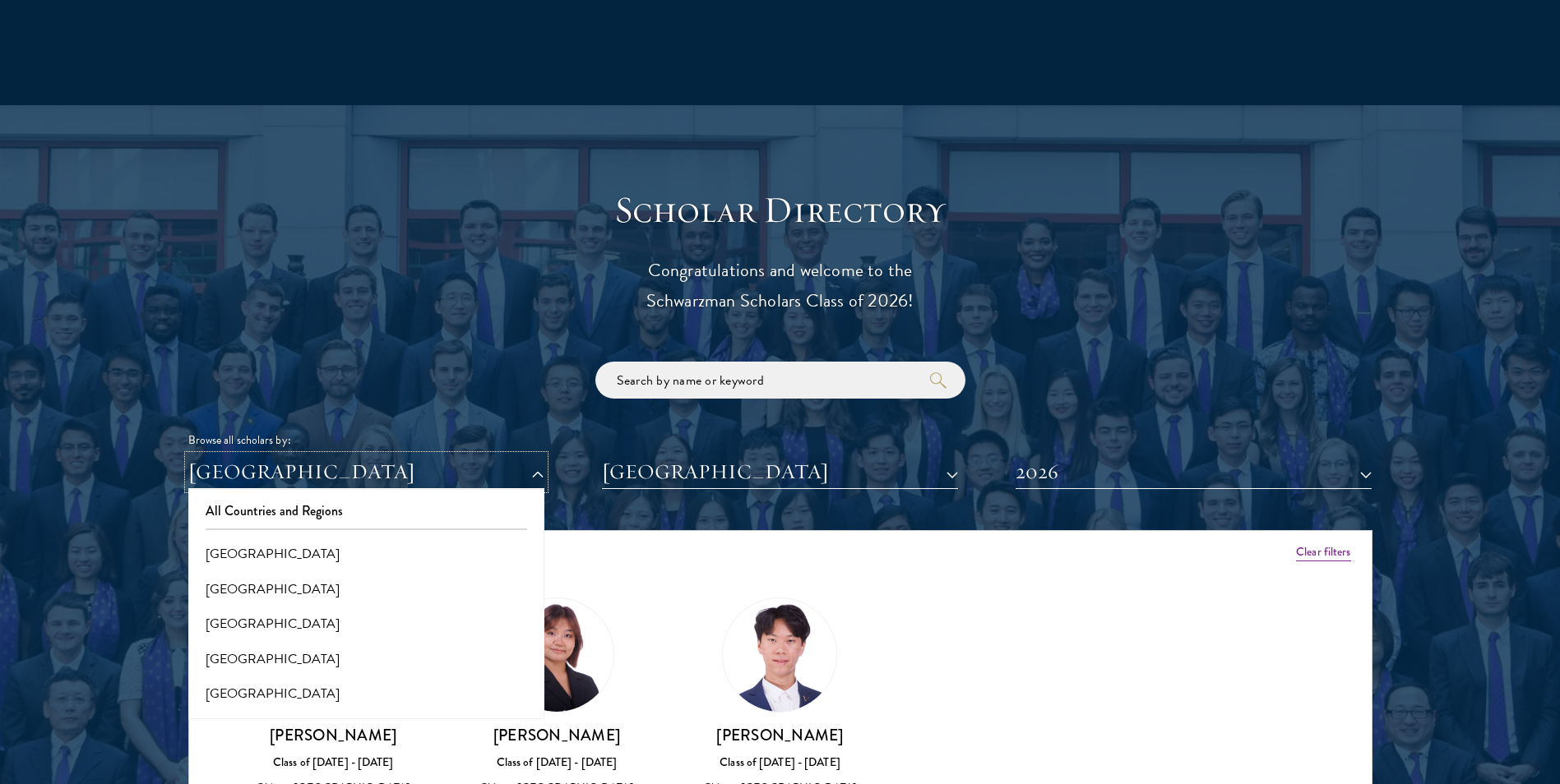
scroll to position [1808, 0]
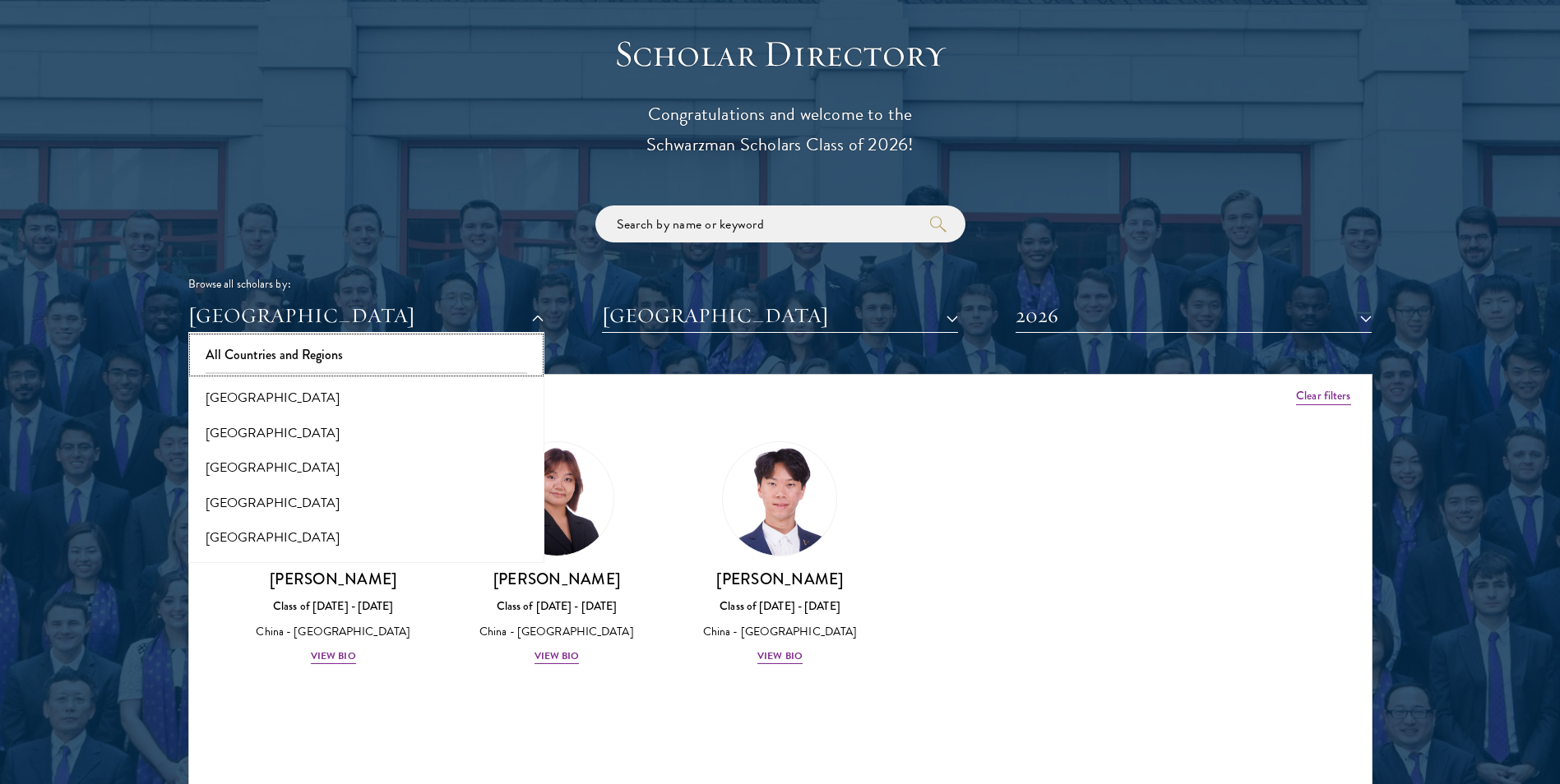
click at [271, 345] on button "All Countries and Regions" at bounding box center [367, 354] width 346 height 34
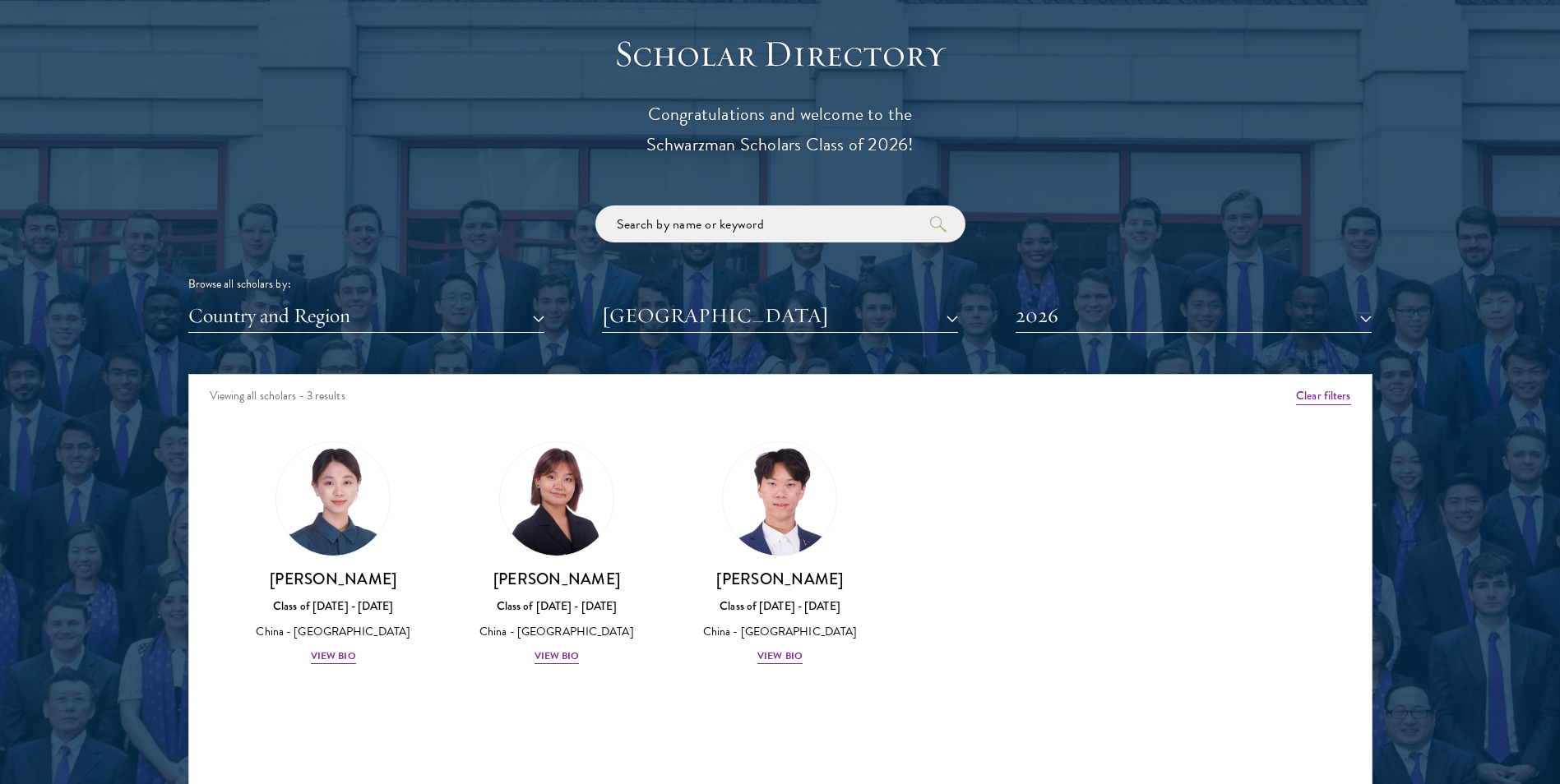
click at [962, 432] on div "Amber Class of [DATE] - [DATE] [GEOGRAPHIC_DATA] - [GEOGRAPHIC_DATA] View Bio C…" at bounding box center [780, 568] width 1183 height 294
click at [1068, 311] on button "2026" at bounding box center [1193, 316] width 356 height 33
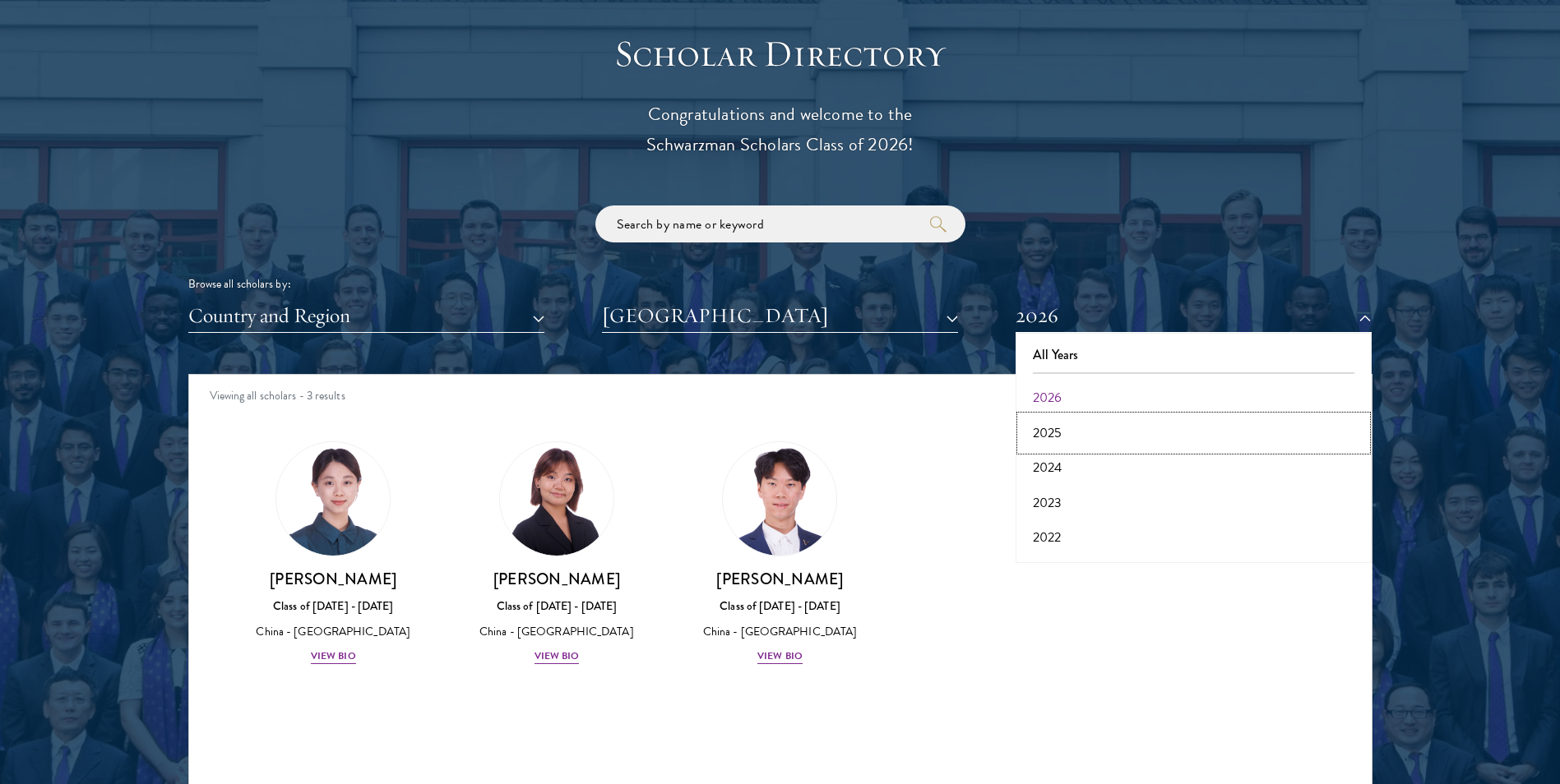
click at [1056, 417] on button "2025" at bounding box center [1194, 432] width 346 height 34
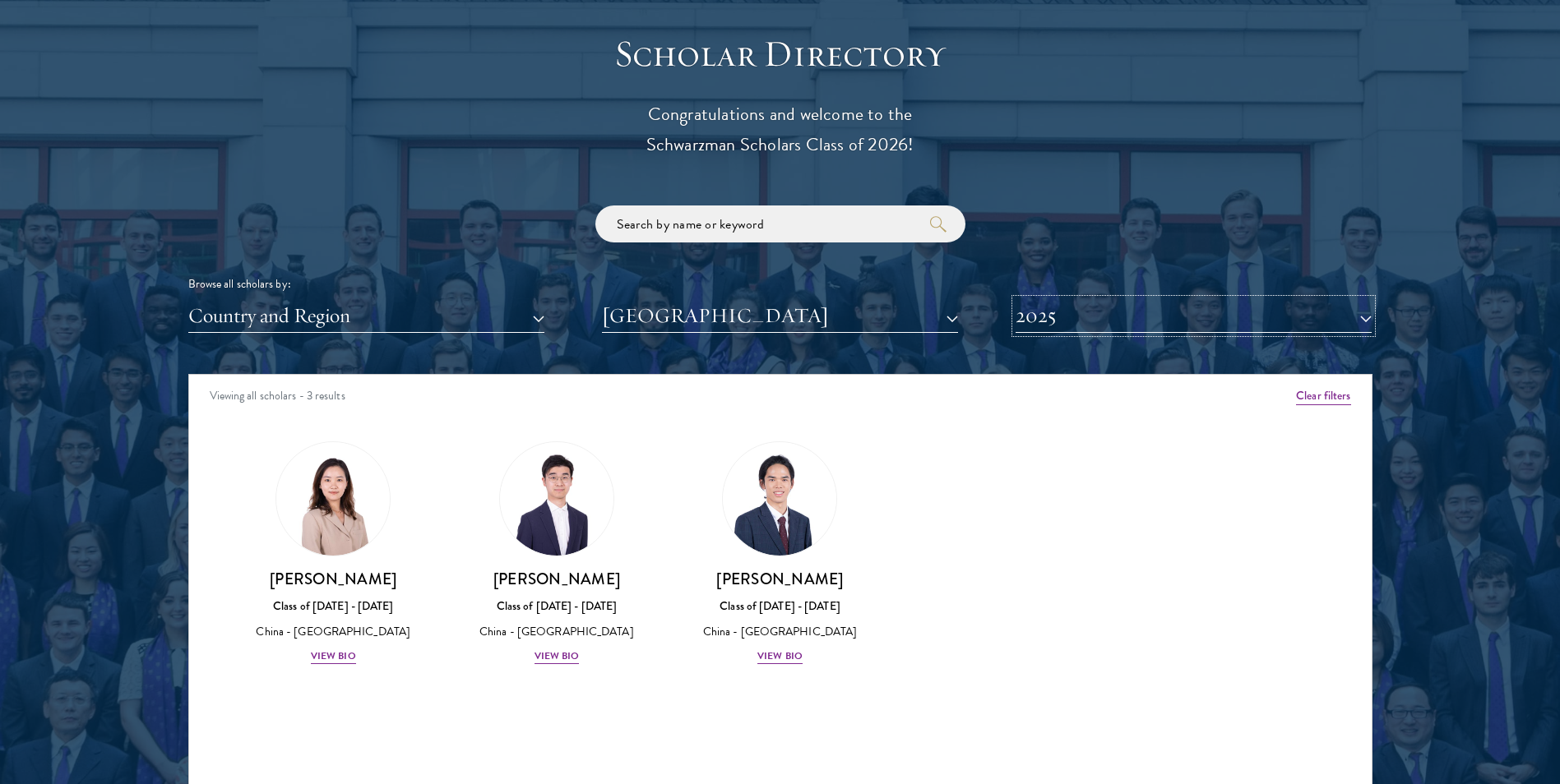
click at [1104, 325] on button "2025" at bounding box center [1193, 316] width 356 height 33
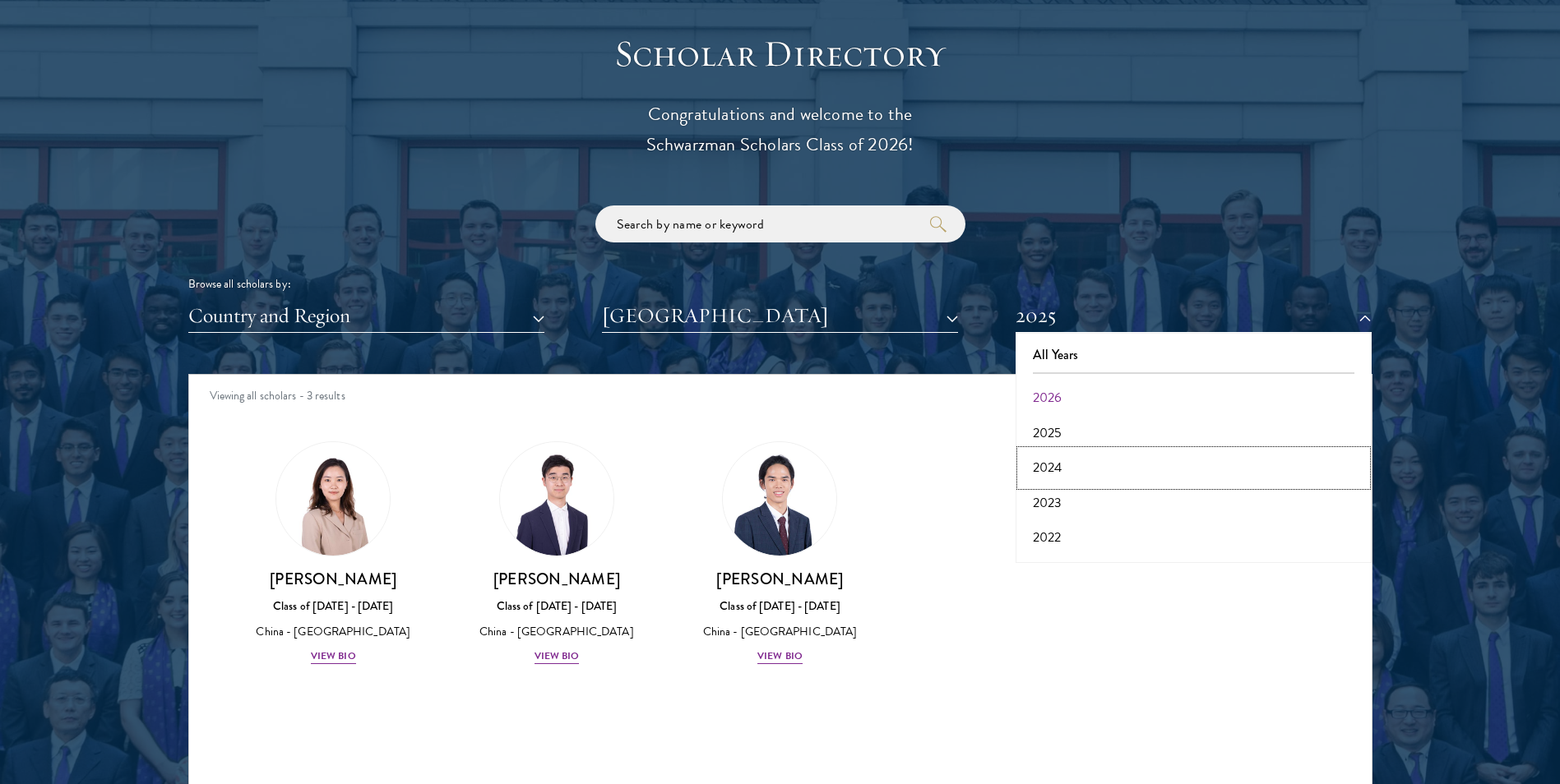
click at [1071, 467] on button "2024" at bounding box center [1194, 467] width 346 height 34
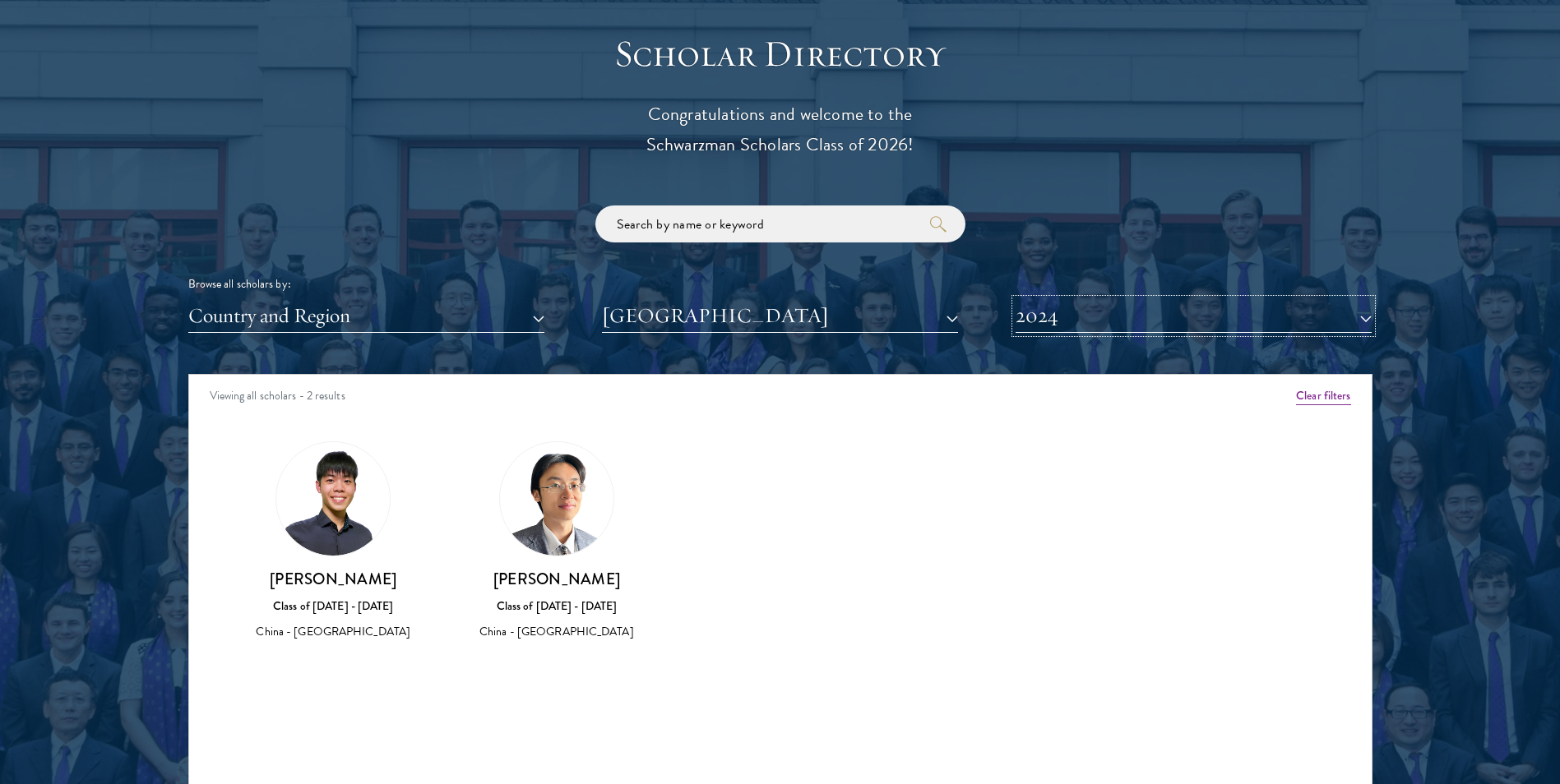
click at [1060, 318] on button "2024" at bounding box center [1193, 316] width 356 height 33
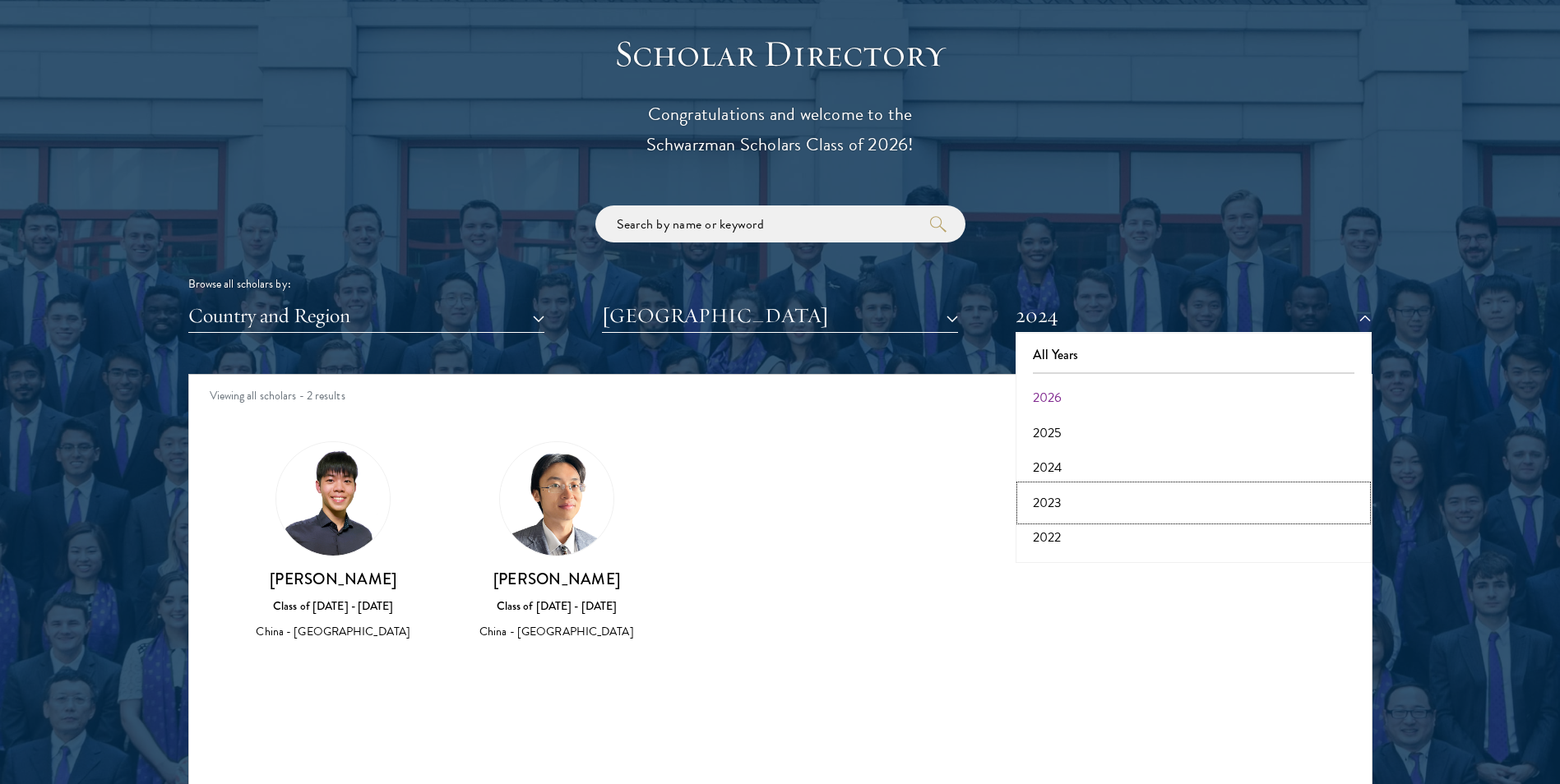
click at [1062, 503] on button "2023" at bounding box center [1194, 503] width 346 height 34
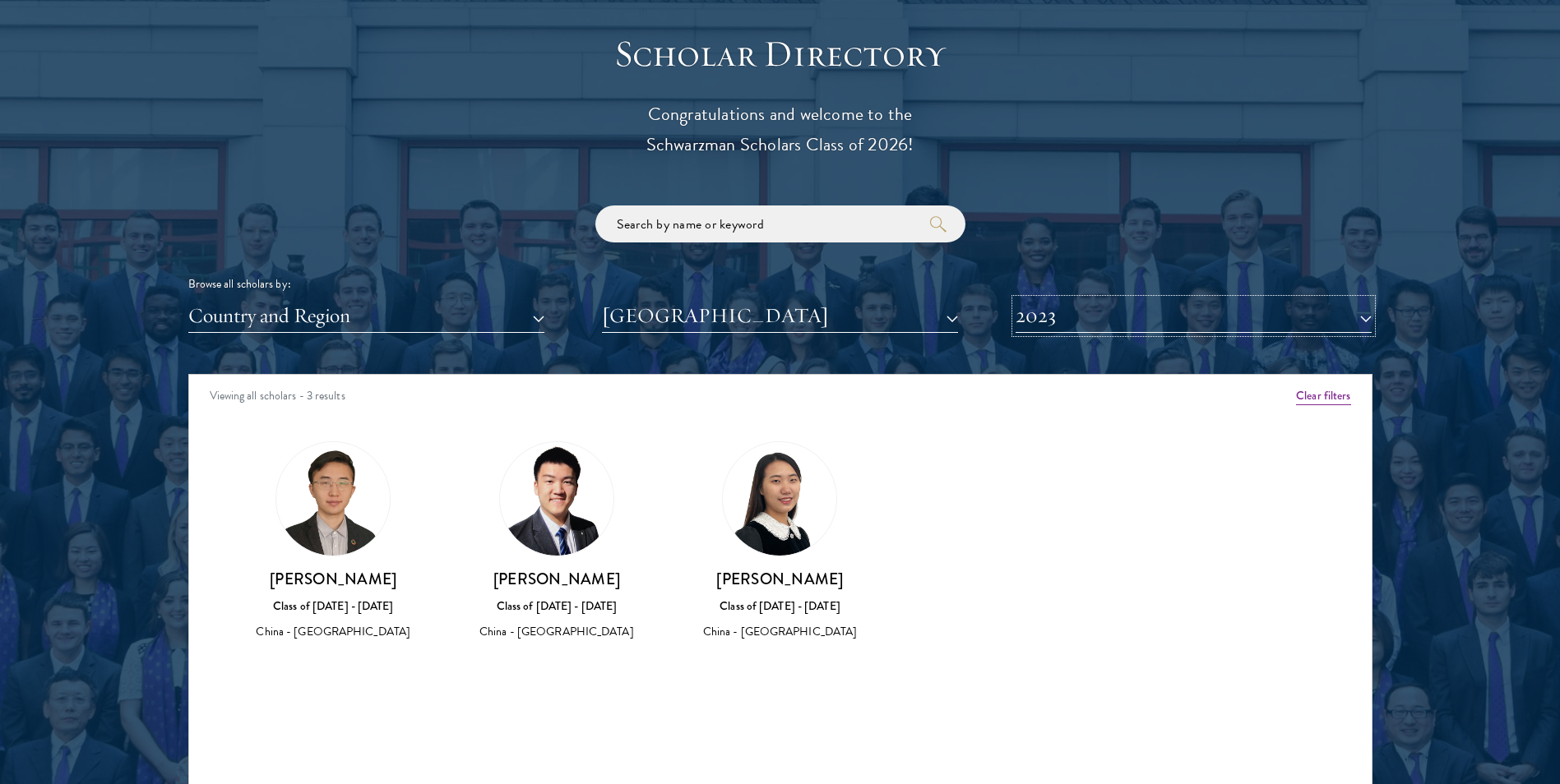
click at [1106, 321] on button "2023" at bounding box center [1193, 316] width 356 height 33
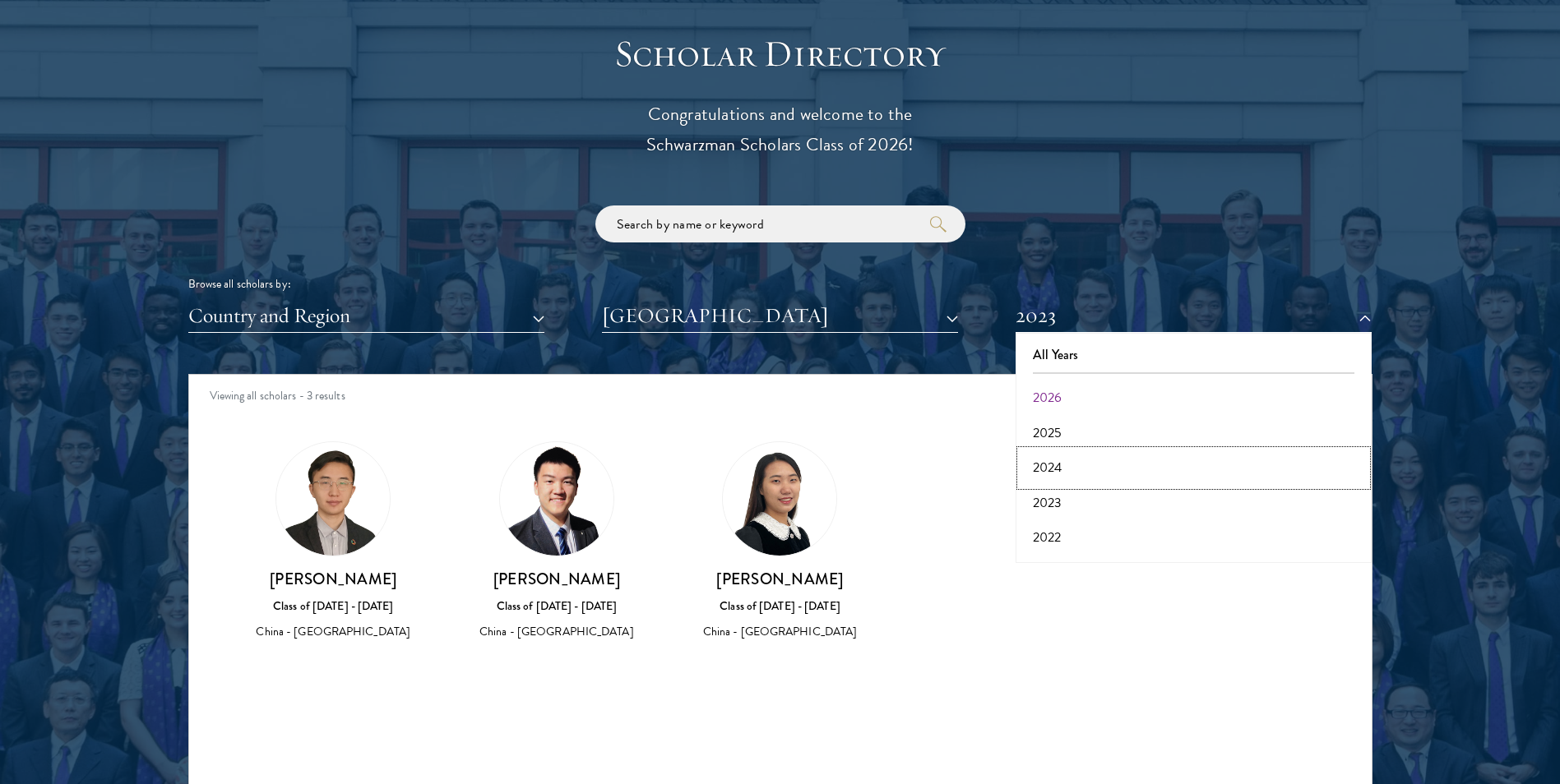
click at [1086, 461] on button "2024" at bounding box center [1194, 467] width 346 height 34
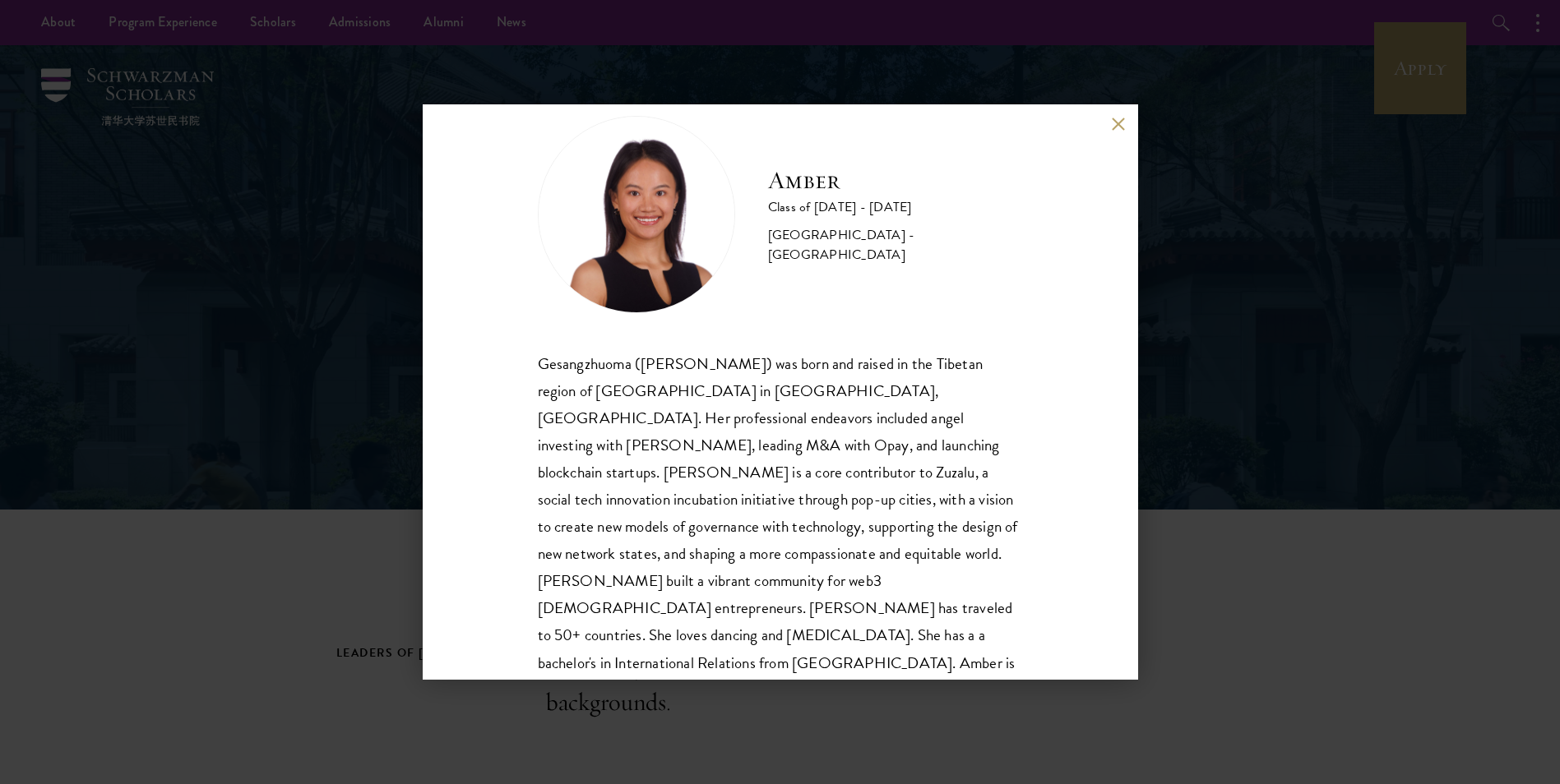
scroll to position [57, 0]
